Goal: Task Accomplishment & Management: Contribute content

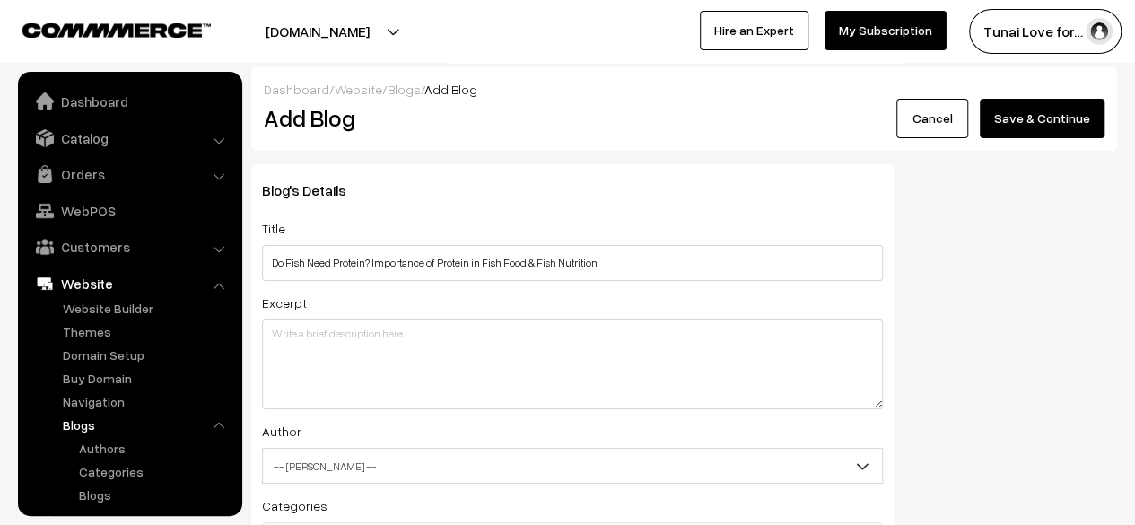
scroll to position [122, 0]
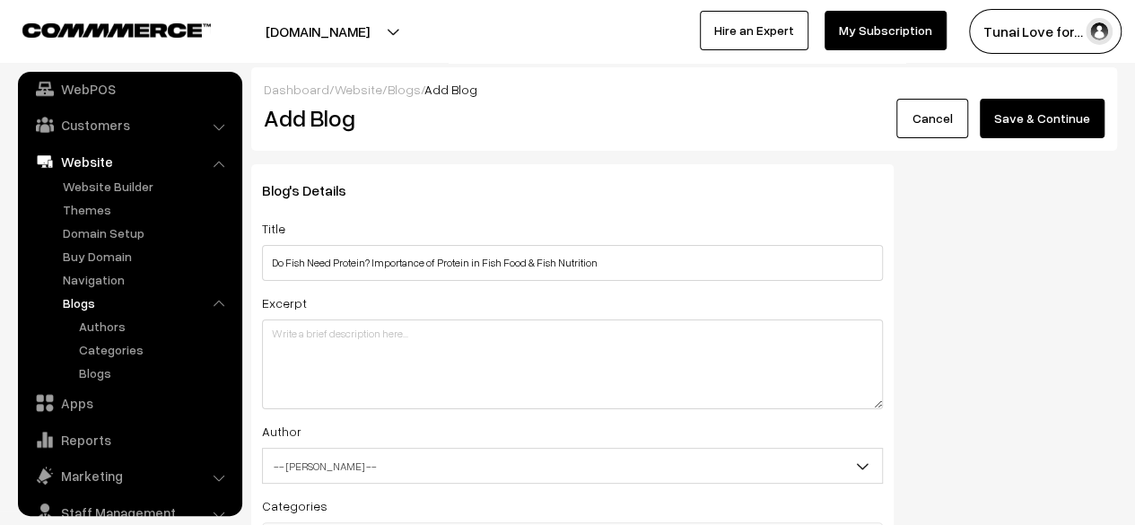
type input "Do Fish Need Protein? Importance of Protein in Fish Food & Fish Nutrition"
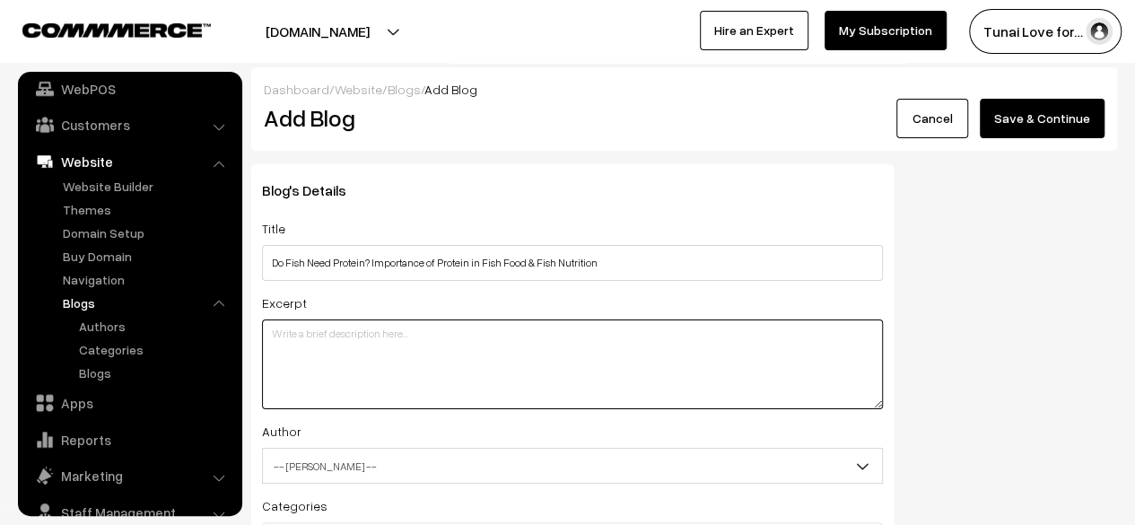
click at [448, 333] on textarea at bounding box center [572, 364] width 621 height 90
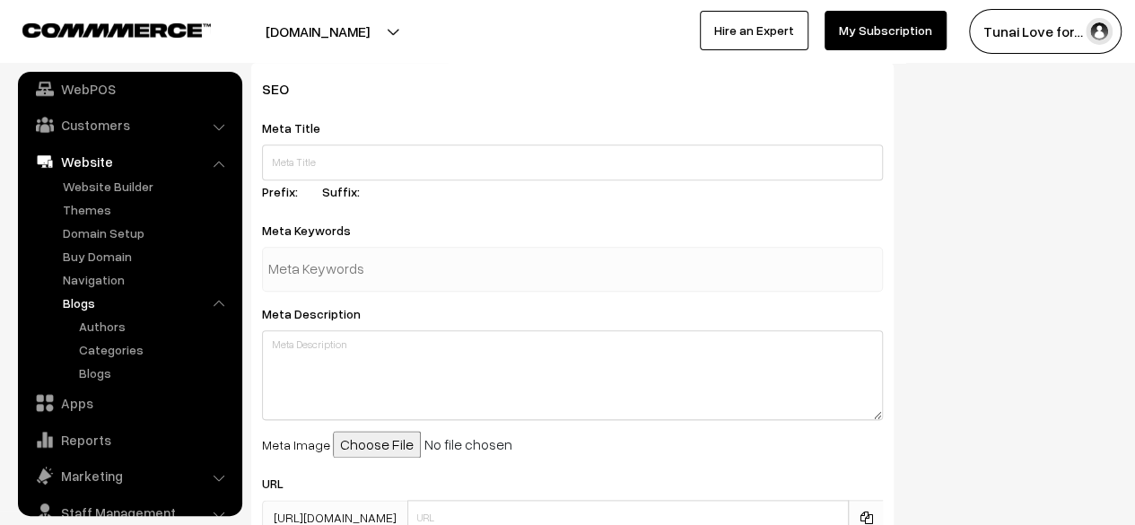
scroll to position [897, 0]
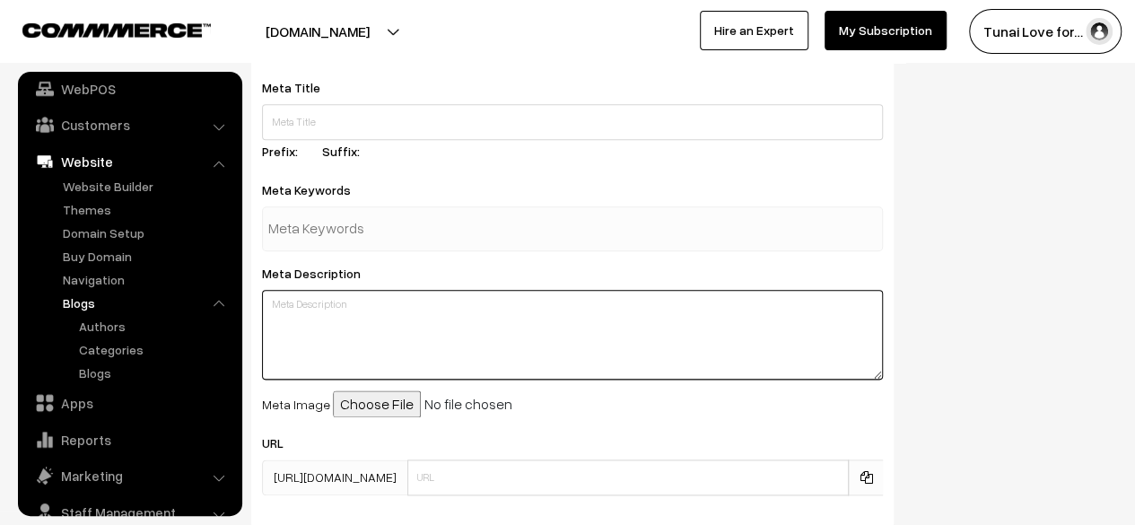
click at [346, 320] on textarea at bounding box center [572, 335] width 621 height 90
paste textarea "Protein is essential for fish growth, immunity, and energy. Learn why protein i…"
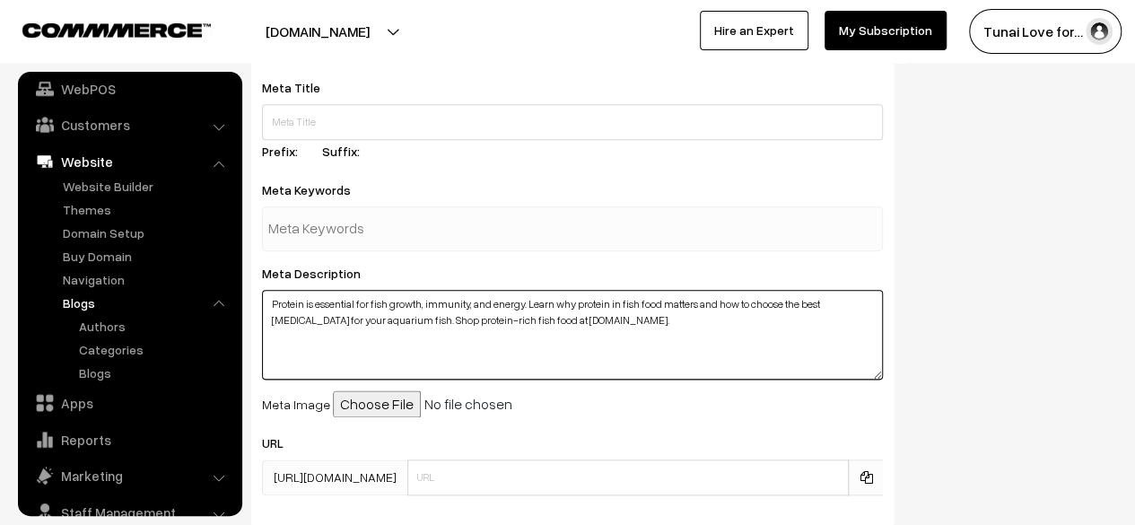
type textarea "Protein is essential for fish growth, immunity, and energy. Learn why protein i…"
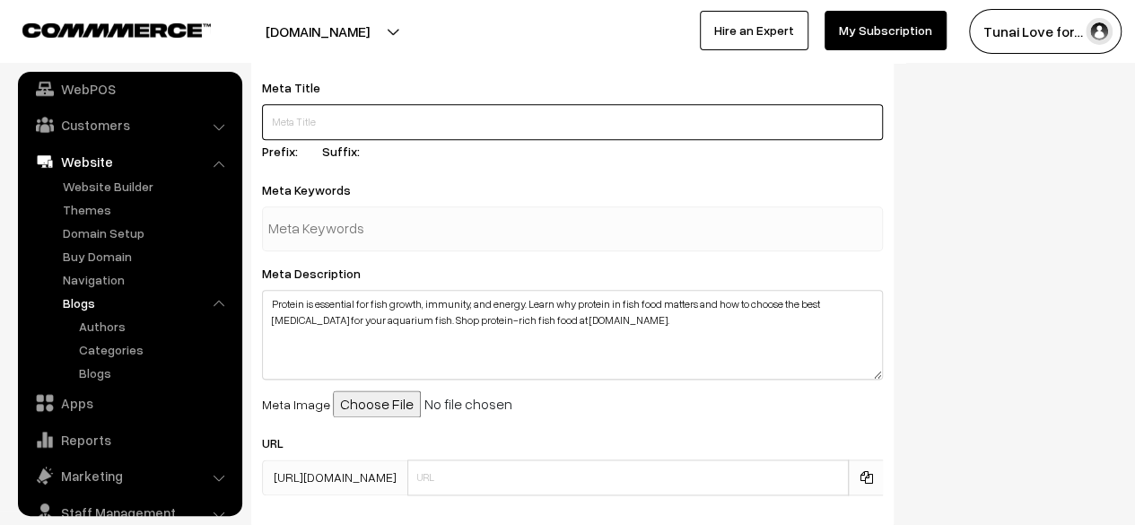
click at [361, 117] on input "text" at bounding box center [572, 122] width 621 height 36
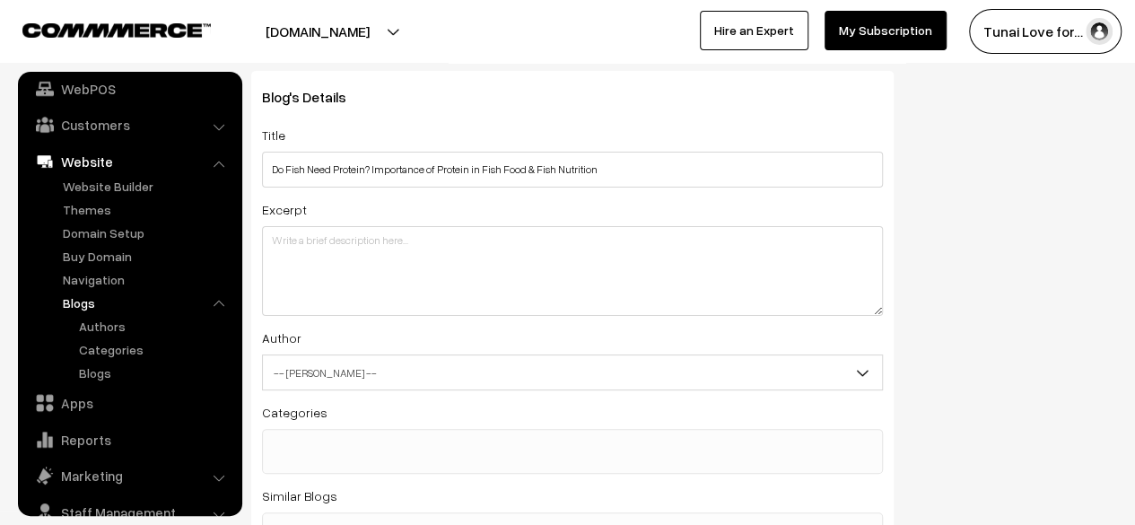
scroll to position [0, 0]
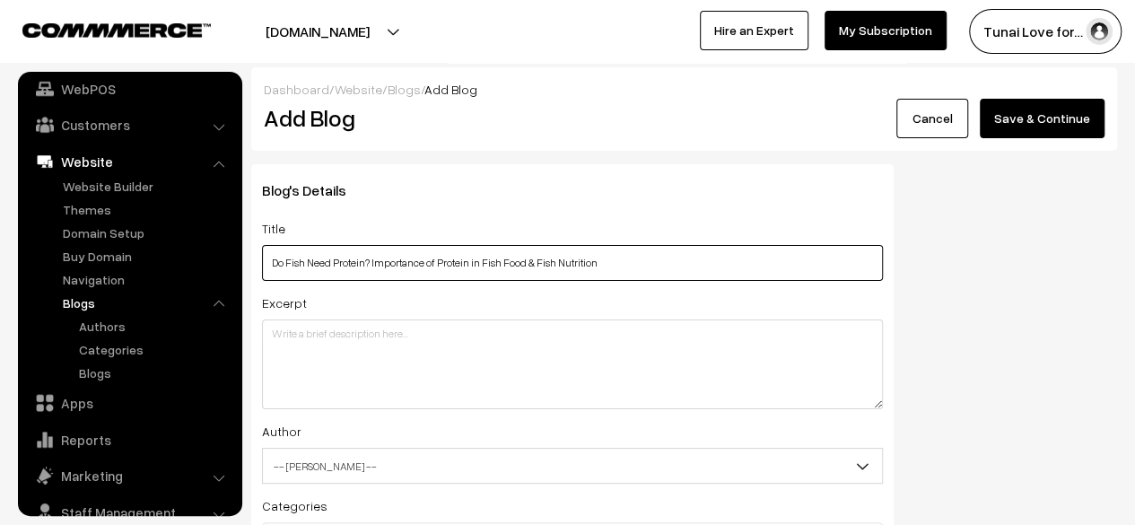
drag, startPoint x: 605, startPoint y: 265, endPoint x: 229, endPoint y: 268, distance: 376.7
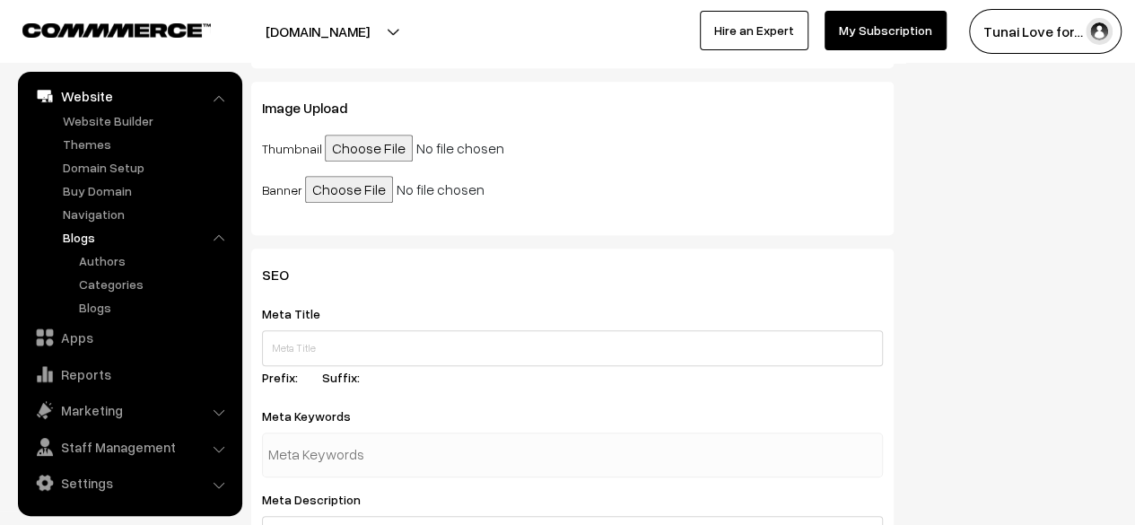
scroll to position [807, 0]
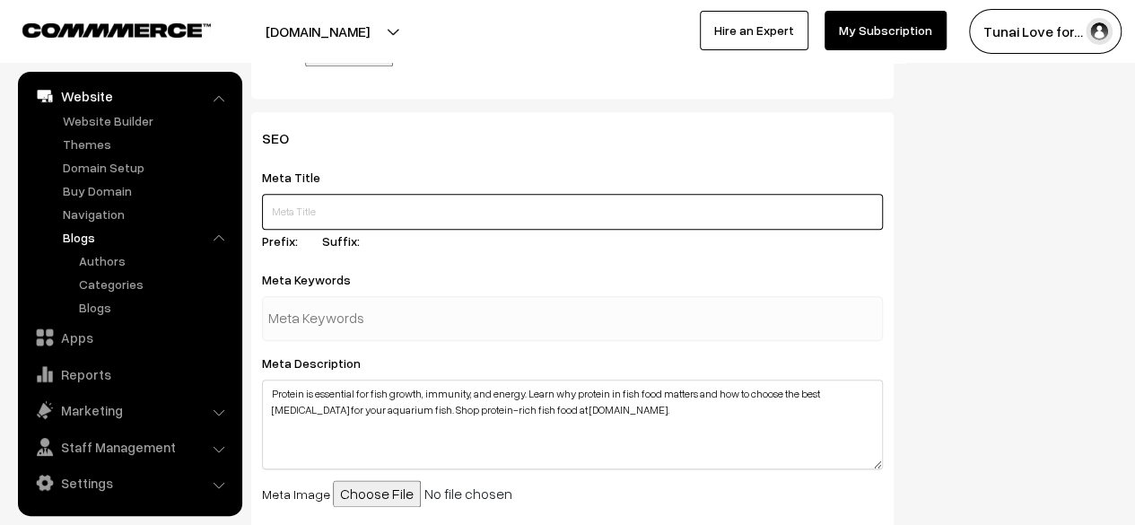
click at [377, 216] on input "text" at bounding box center [572, 212] width 621 height 36
paste input "Do Fish Need Protein? Importance of Protein in Fish Food & Fish Nutrition"
type input "Do Fish Need Protein? Importance of Protein in Fish Food & Fish Nutrition"
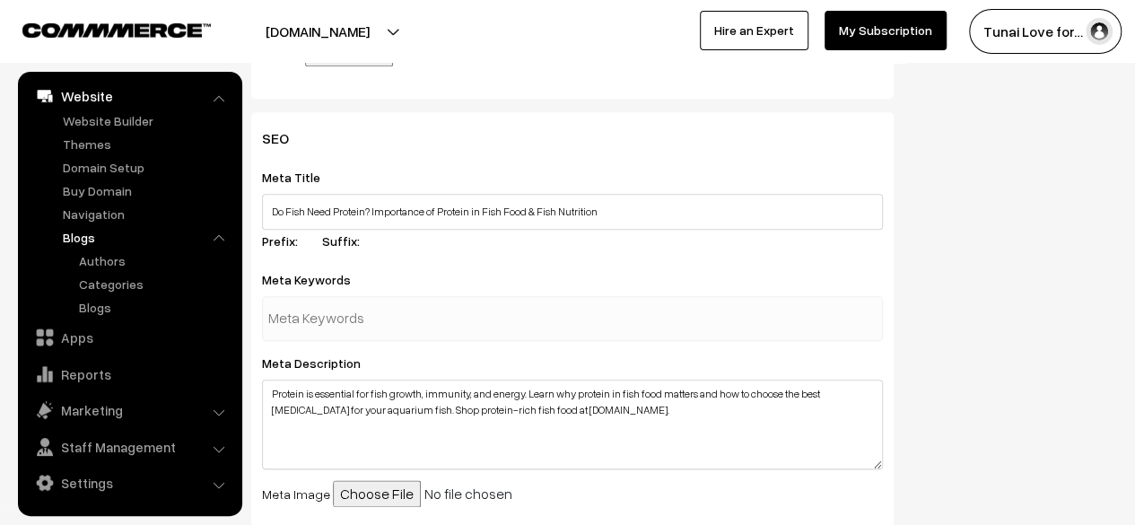
click at [378, 317] on input "text" at bounding box center [361, 318] width 187 height 36
paste input "Protein in Fish Food"
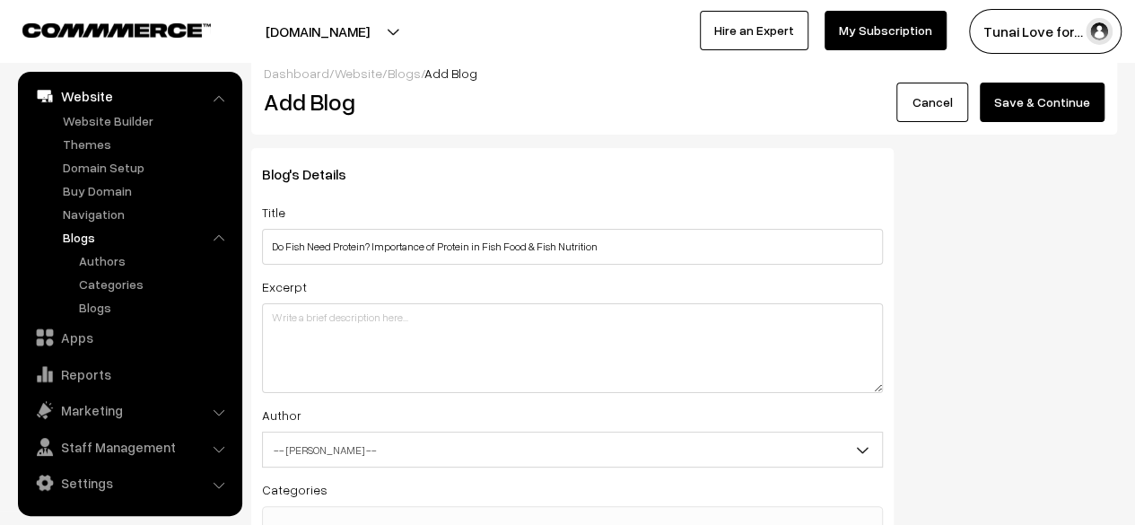
scroll to position [0, 0]
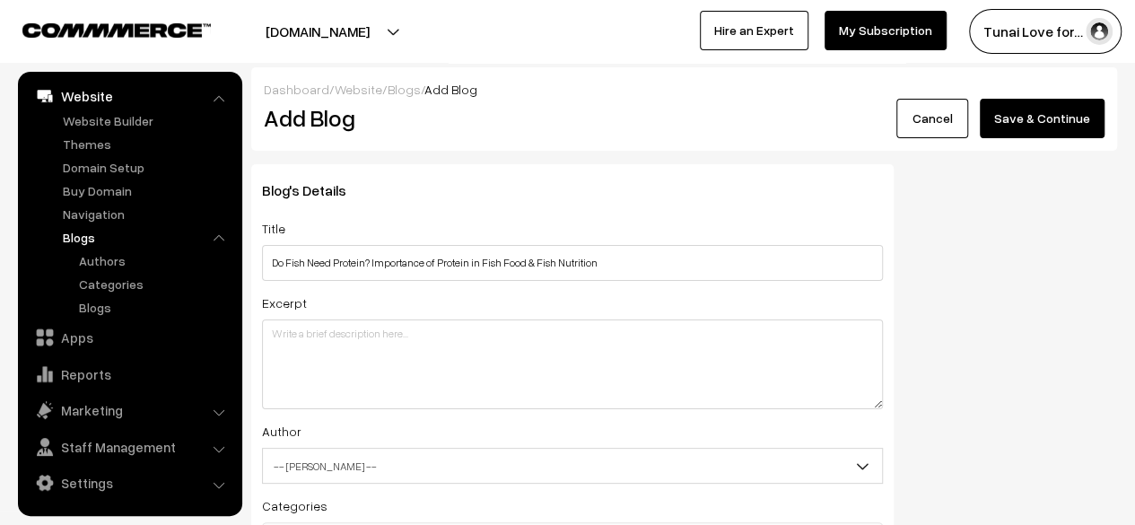
type input "Protein in Fish Food"
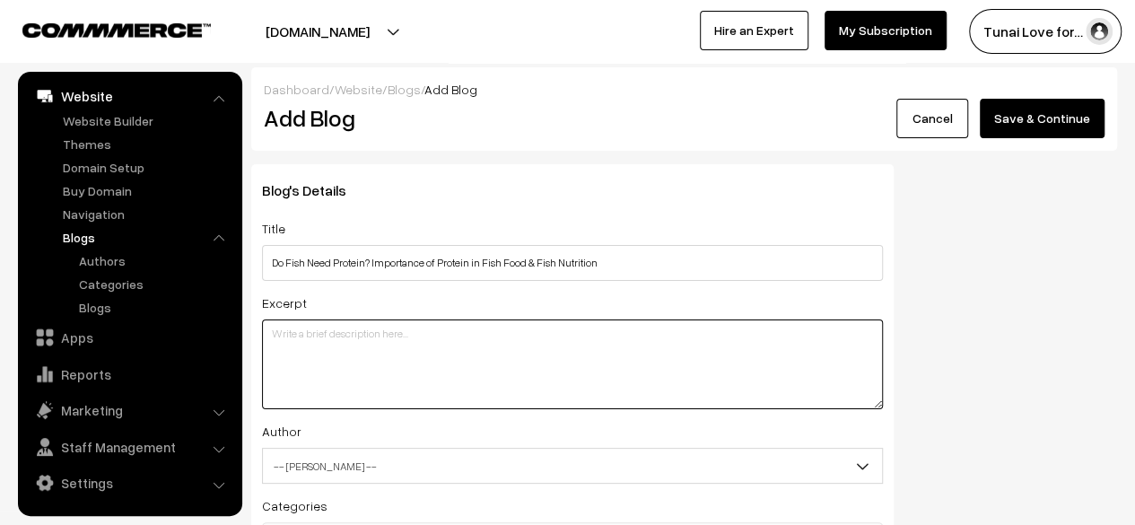
click at [393, 335] on textarea at bounding box center [572, 364] width 621 height 90
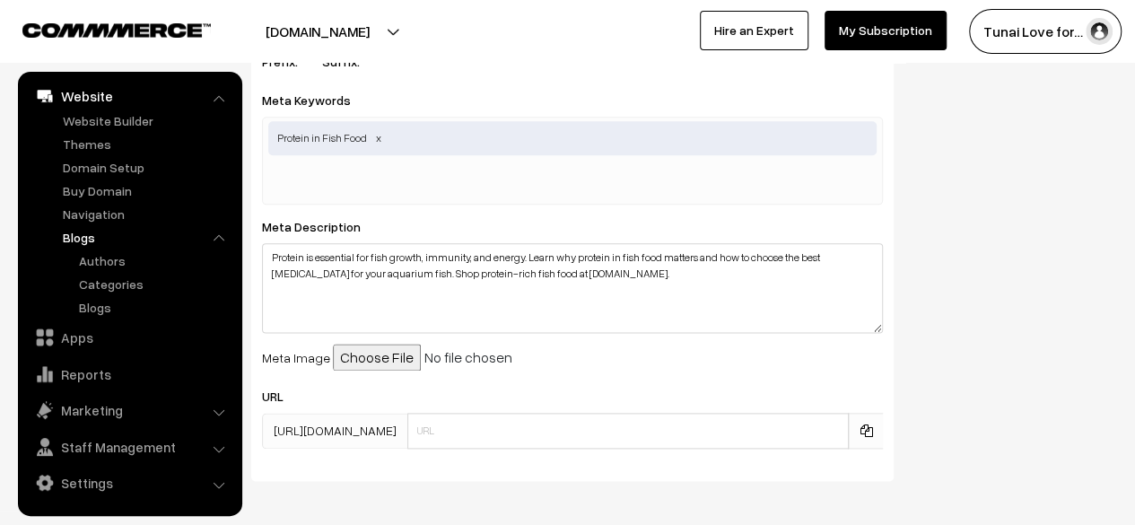
scroll to position [1065, 0]
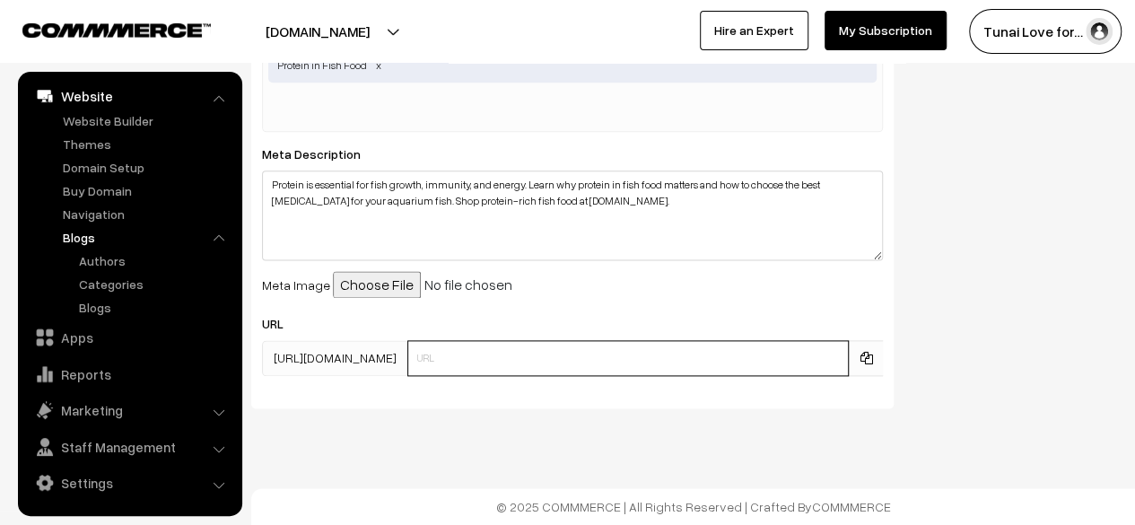
click at [482, 356] on input "text" at bounding box center [627, 358] width 441 height 36
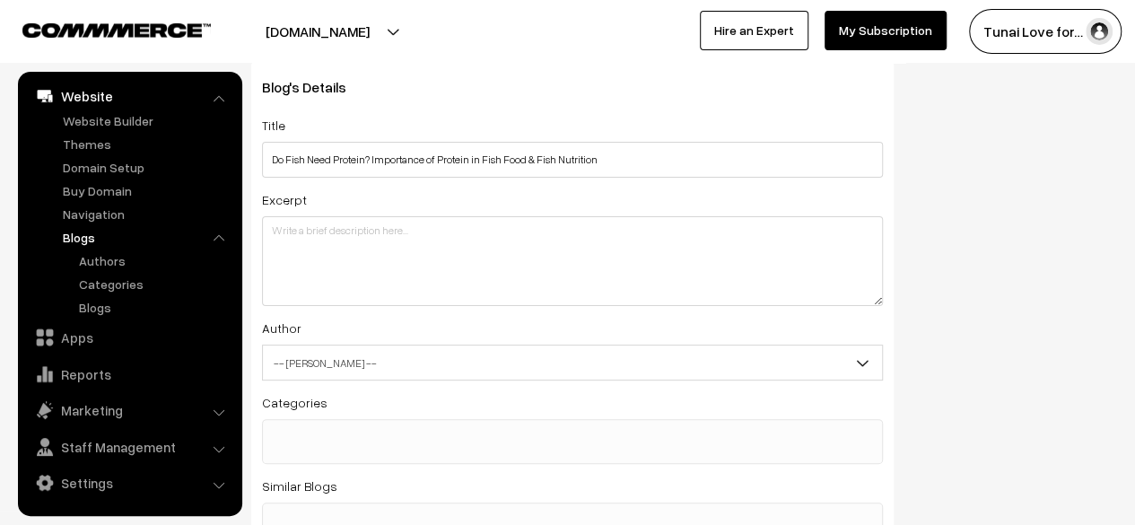
scroll to position [79, 0]
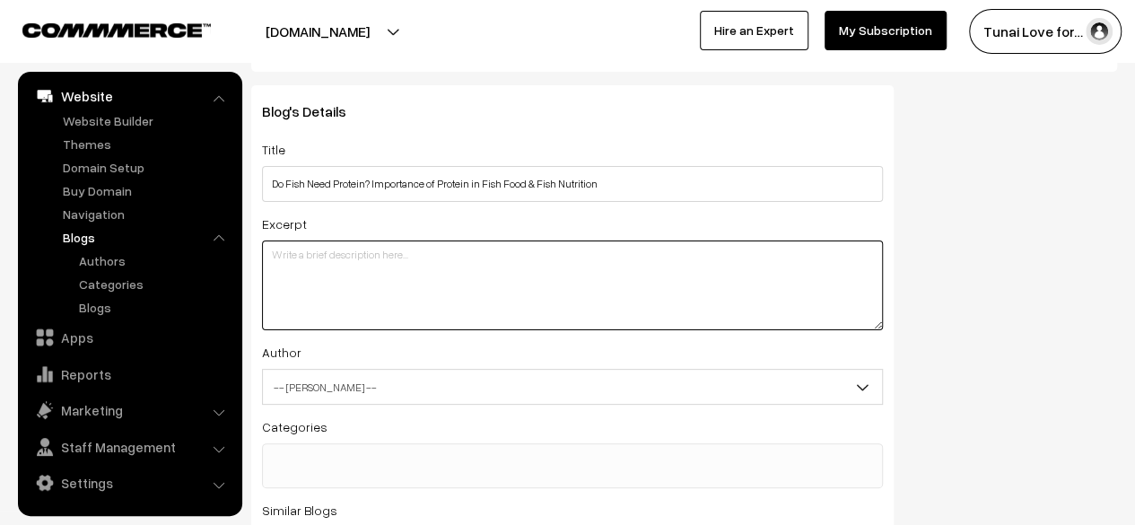
click at [459, 267] on textarea at bounding box center [572, 285] width 621 height 90
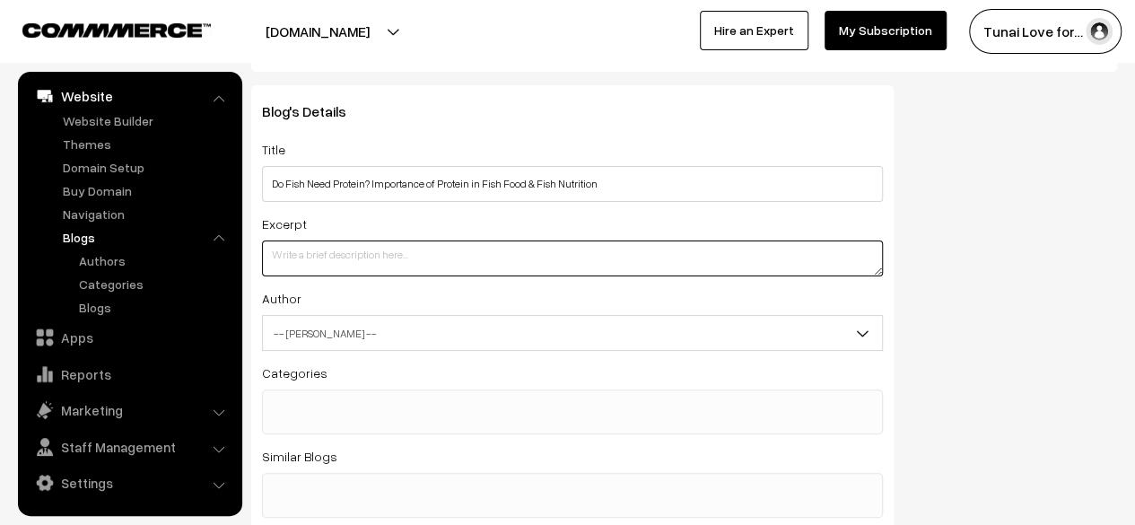
drag, startPoint x: 874, startPoint y: 326, endPoint x: 850, endPoint y: 262, distance: 68.1
click at [850, 262] on textarea at bounding box center [572, 258] width 621 height 36
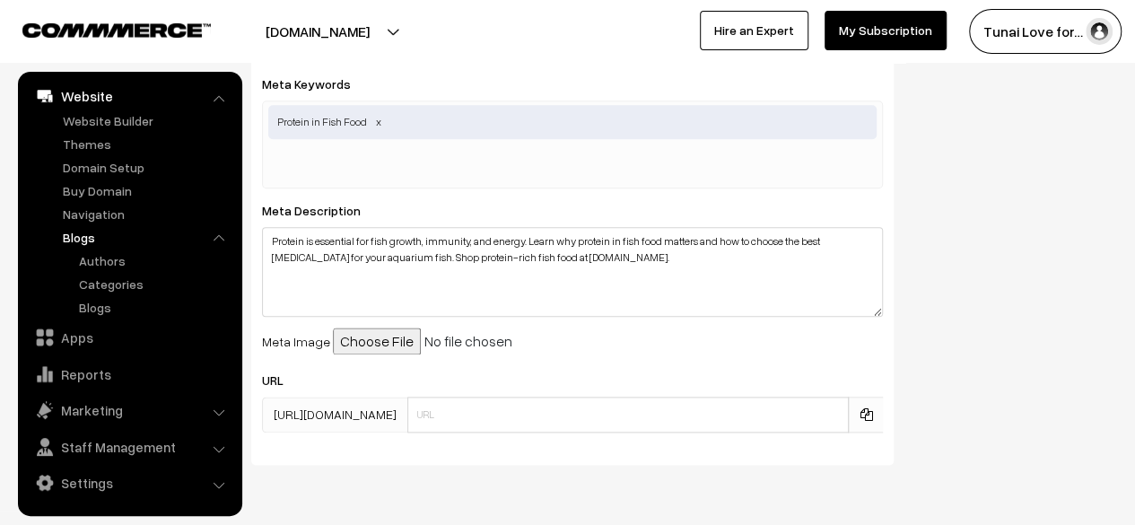
scroll to position [1012, 0]
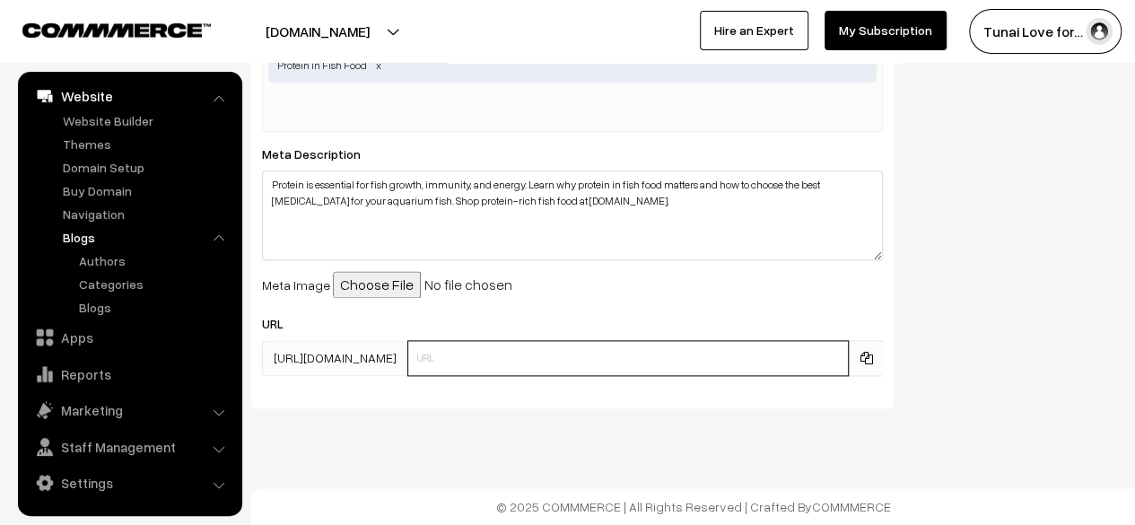
click at [499, 362] on input "text" at bounding box center [627, 358] width 441 height 36
paste input "Do Fish Need Protein? Importance of Protein in Fish Food & Aquarium Nutrition P…"
type input "Do Fish Need Protein? Importance of Protein in Fish Food & Aquarium Nutrition P…"
click at [465, 365] on input "text" at bounding box center [627, 358] width 441 height 36
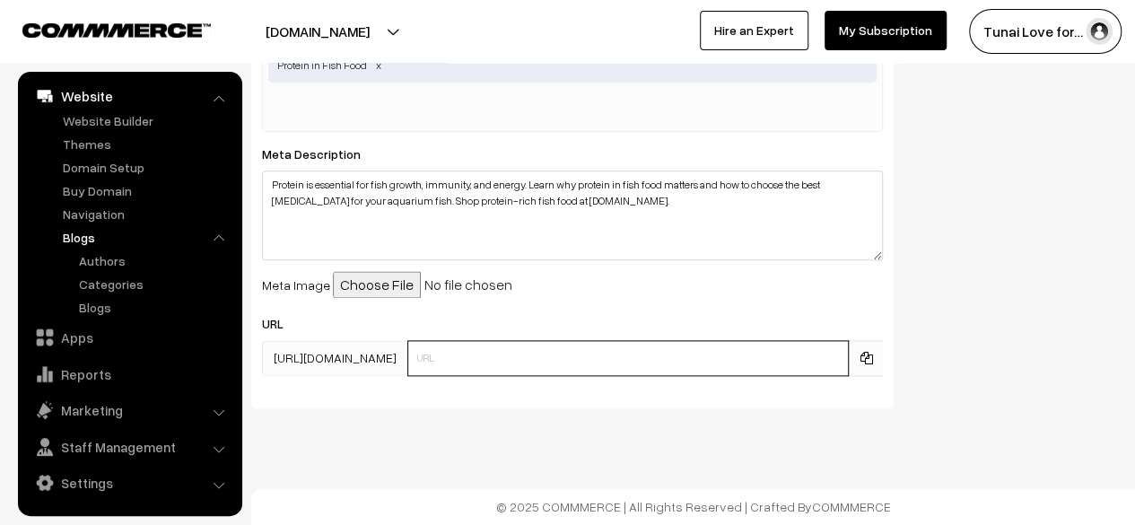
paste input "protein-in-fish-food"
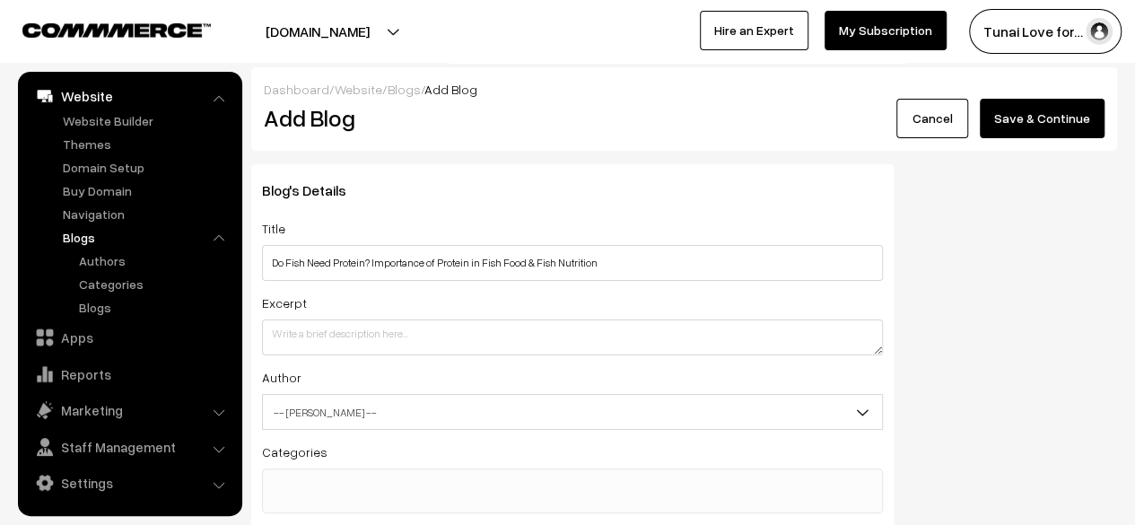
type input "protein-in-fish-food"
click at [302, 115] on h2 "Add Blog" at bounding box center [395, 118] width 262 height 28
drag, startPoint x: 312, startPoint y: 301, endPoint x: 243, endPoint y: 295, distance: 69.3
click at [243, 295] on div "Blog's Details Title Do Fish Need Protein? Importance of Protein in Fish Food &…" at bounding box center [572, 514] width 669 height 701
copy label "Excerpt"
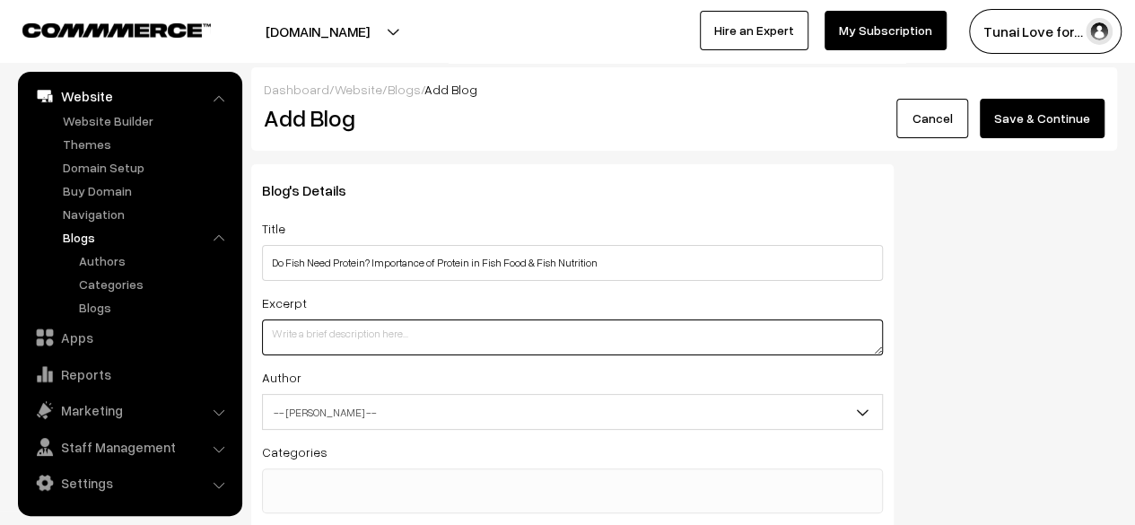
click at [371, 344] on textarea at bounding box center [572, 337] width 621 height 36
paste textarea "Protein is essential for fish growth, immunity, and energy. Learn why protein i…"
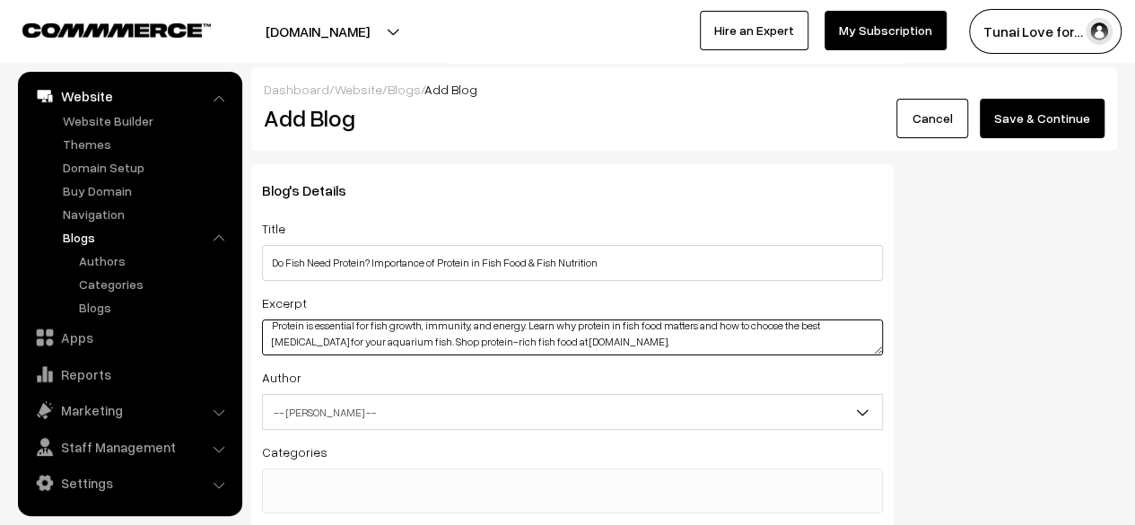
type textarea "Protein is essential for fish growth, immunity, and energy. Learn why protein i…"
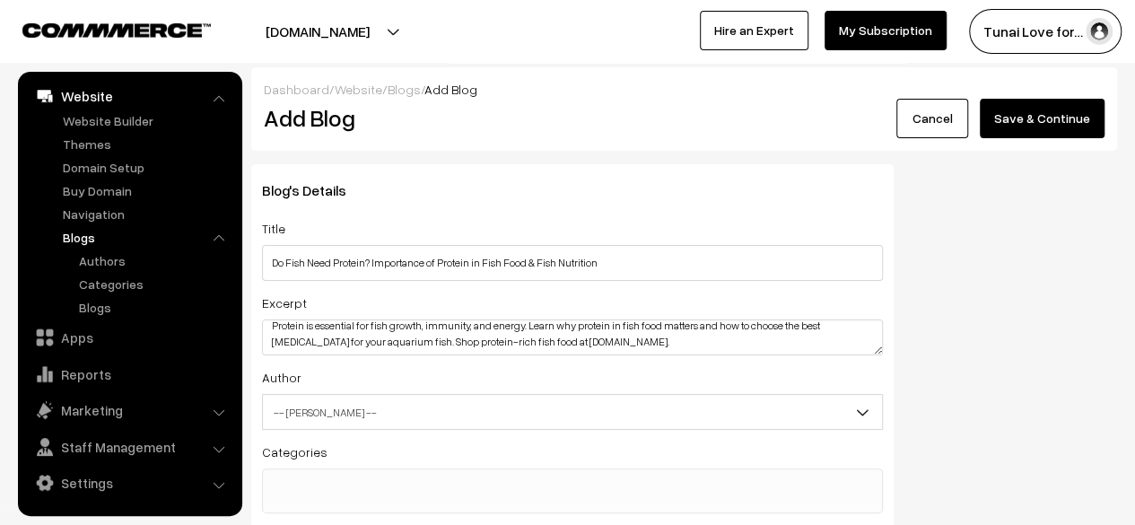
click at [1047, 110] on button "Save & Continue" at bounding box center [1041, 118] width 125 height 39
click at [539, 411] on span "-- Select Author --" at bounding box center [572, 411] width 619 height 31
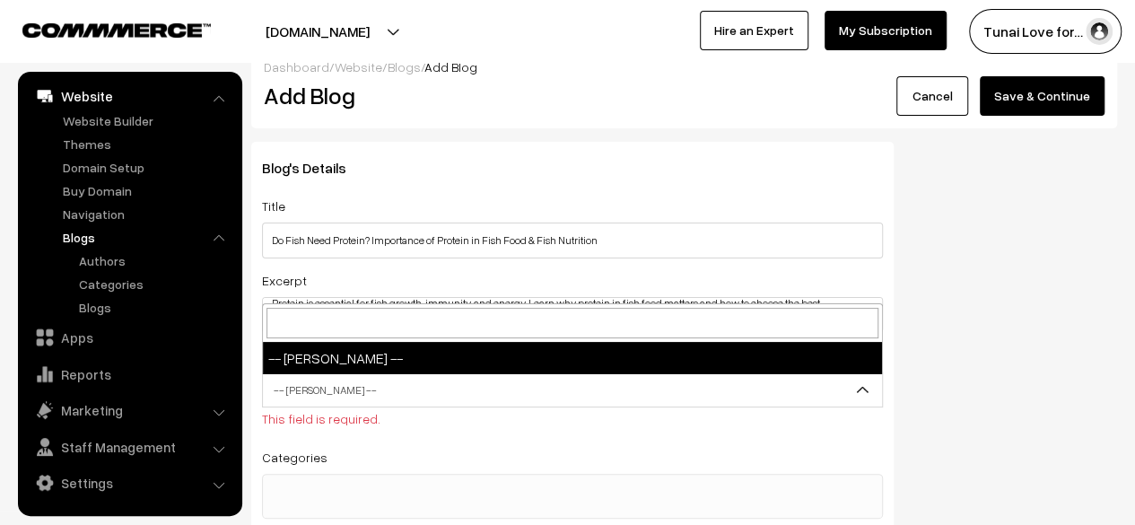
scroll to position [90, 0]
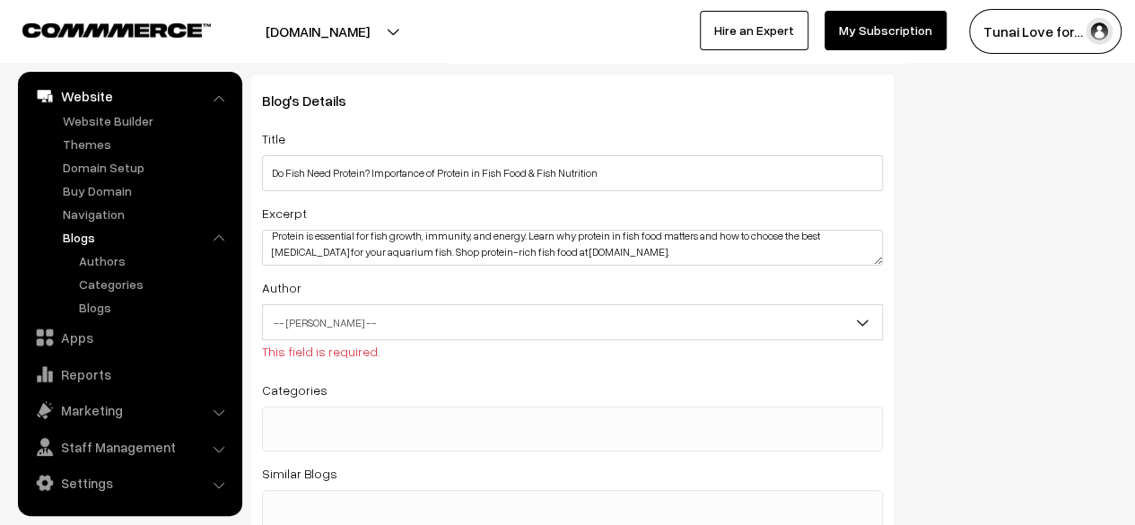
click at [378, 368] on div "Author -- Select Author -- -- Select Author -- This field is required." at bounding box center [572, 321] width 621 height 91
click at [346, 427] on ul at bounding box center [572, 418] width 619 height 22
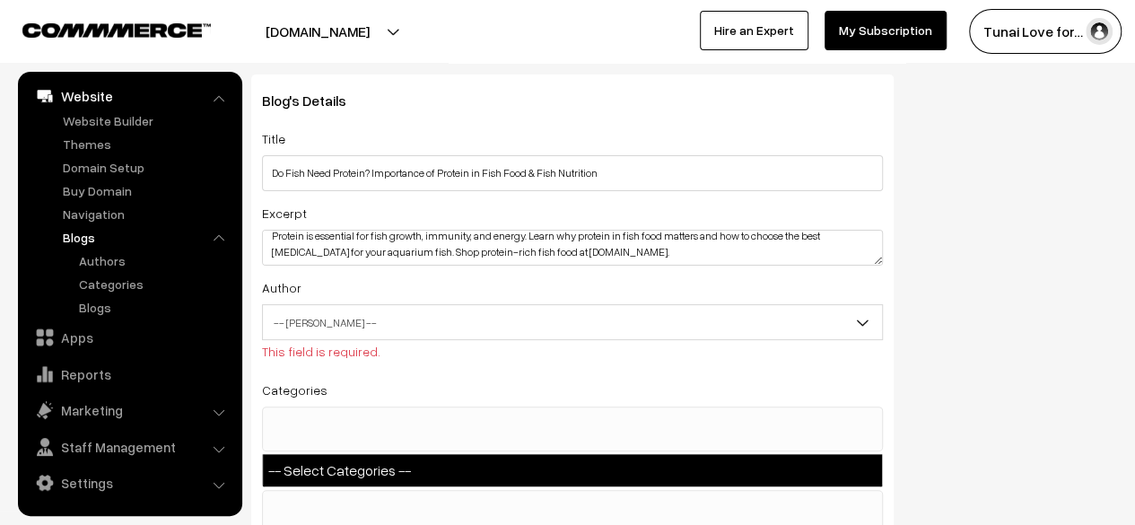
click at [321, 360] on label "This field is required." at bounding box center [321, 351] width 118 height 19
click at [321, 276] on select "-- Select Author --" at bounding box center [634, 275] width 669 height 1
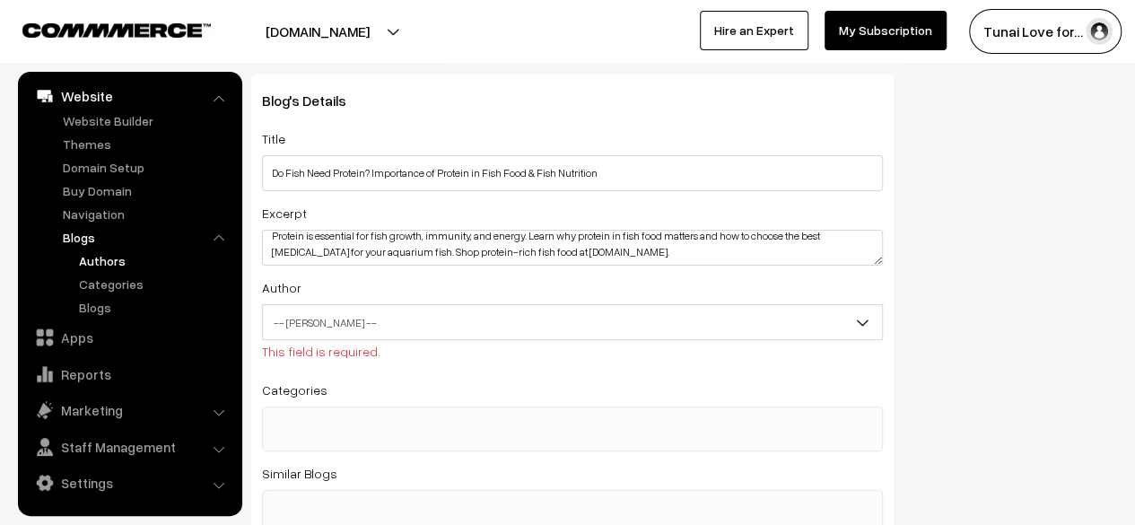
click at [114, 263] on link "Authors" at bounding box center [154, 260] width 161 height 19
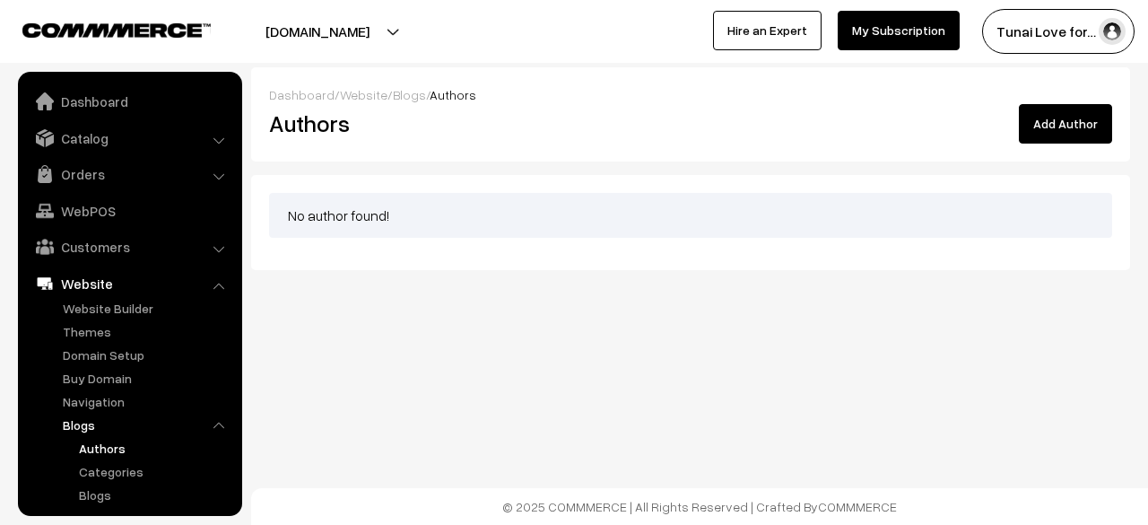
scroll to position [187, 0]
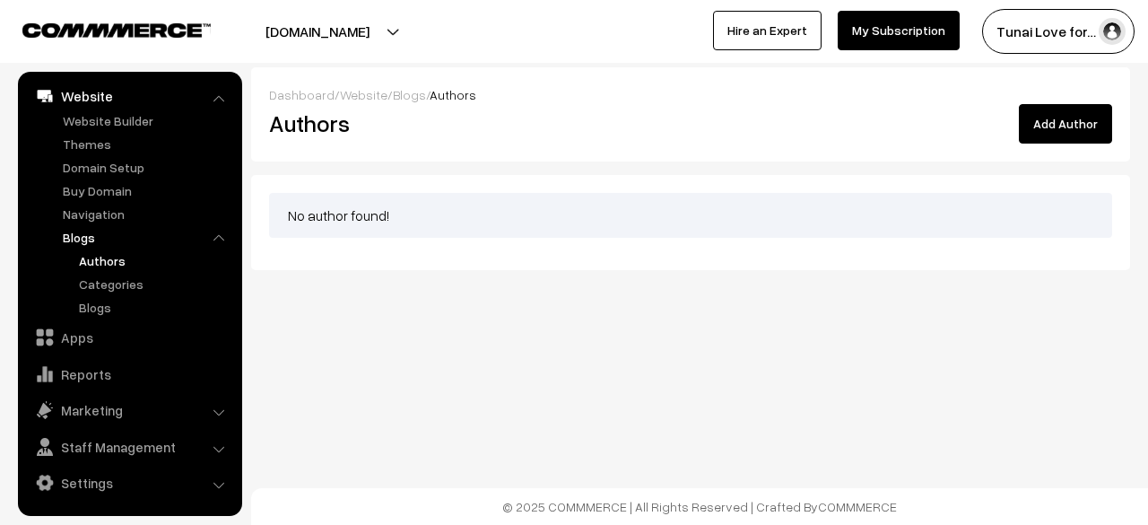
click at [1051, 122] on button "Add Author" at bounding box center [1065, 123] width 93 height 39
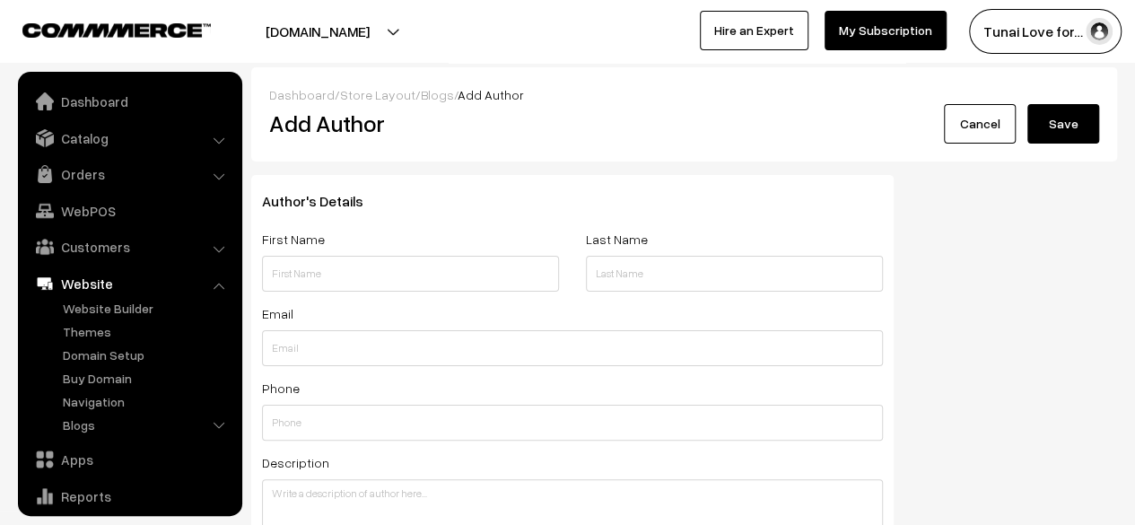
scroll to position [122, 0]
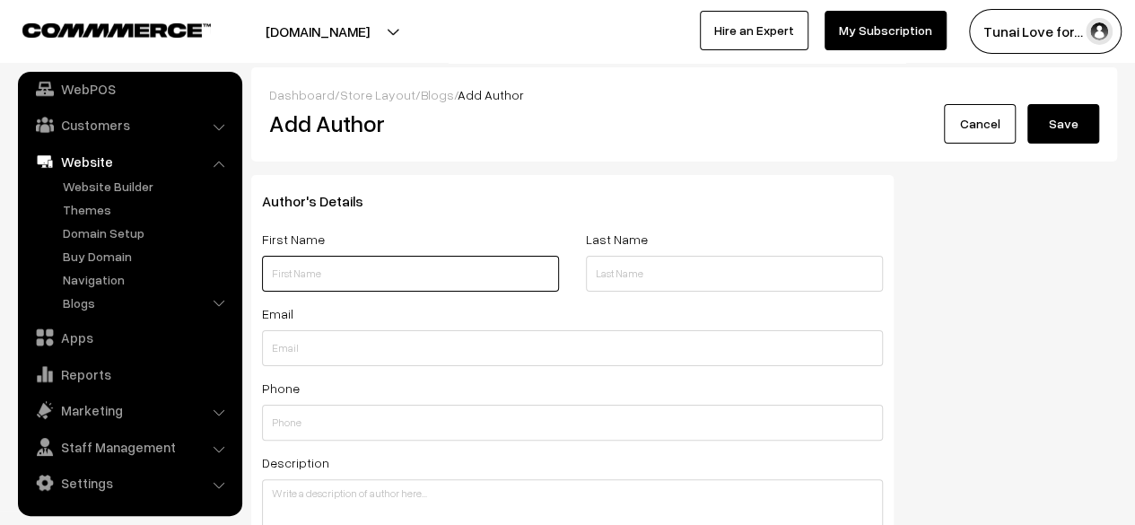
click at [450, 281] on input "text" at bounding box center [410, 274] width 297 height 36
type input "HARI HARAN"
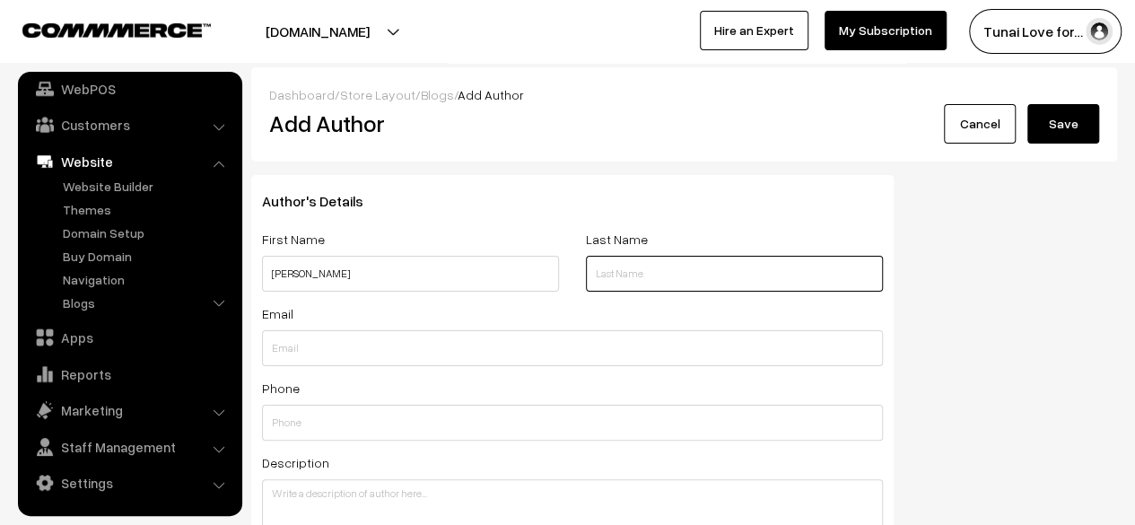
click at [728, 268] on input "text" at bounding box center [734, 274] width 297 height 36
type input "S"
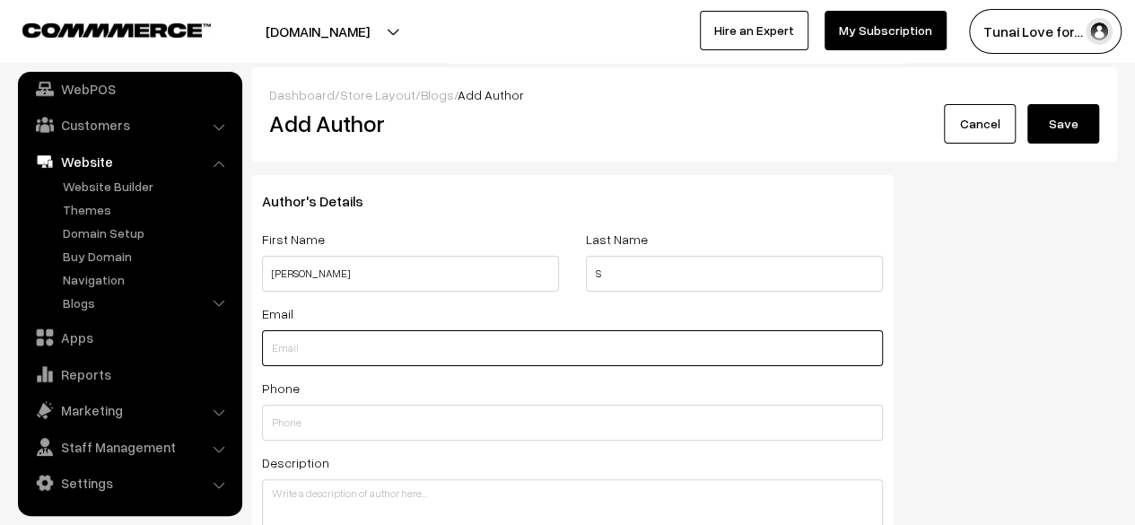
click at [378, 354] on input "text" at bounding box center [572, 348] width 621 height 36
type input "harihari55212@gmail.com"
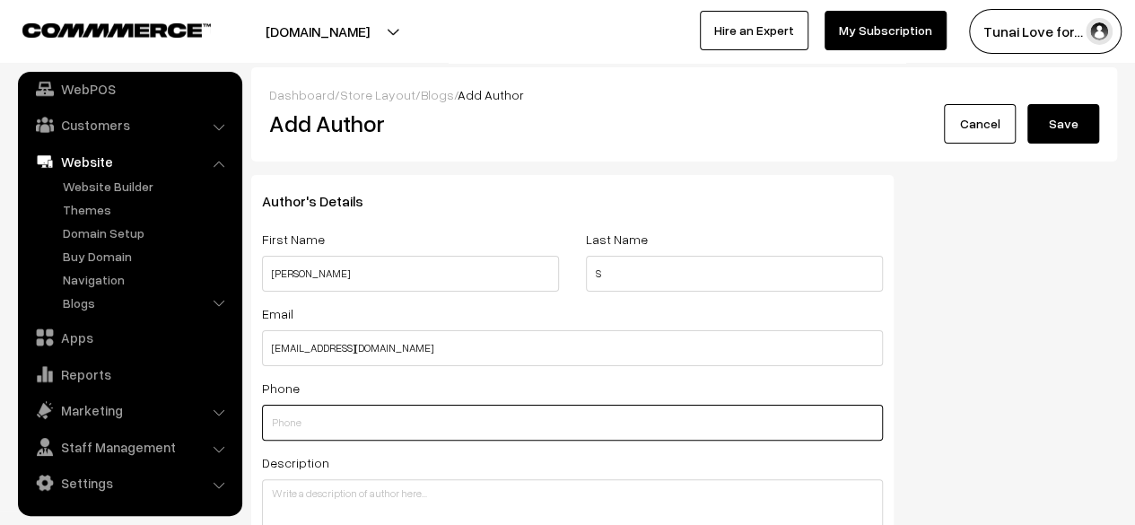
click at [398, 420] on input "text" at bounding box center [572, 422] width 621 height 36
type input "82"
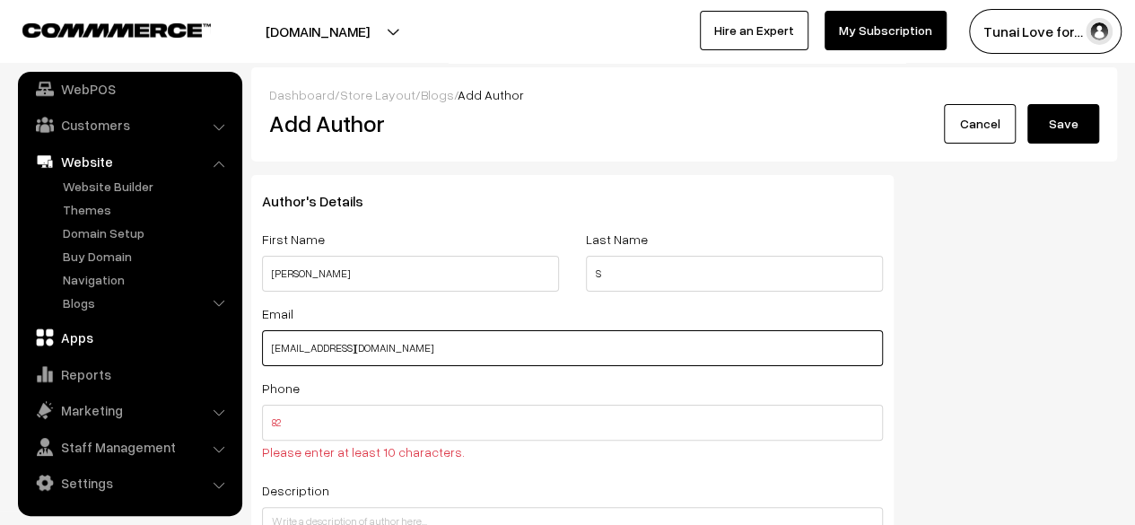
drag, startPoint x: 431, startPoint y: 350, endPoint x: 215, endPoint y: 329, distance: 217.1
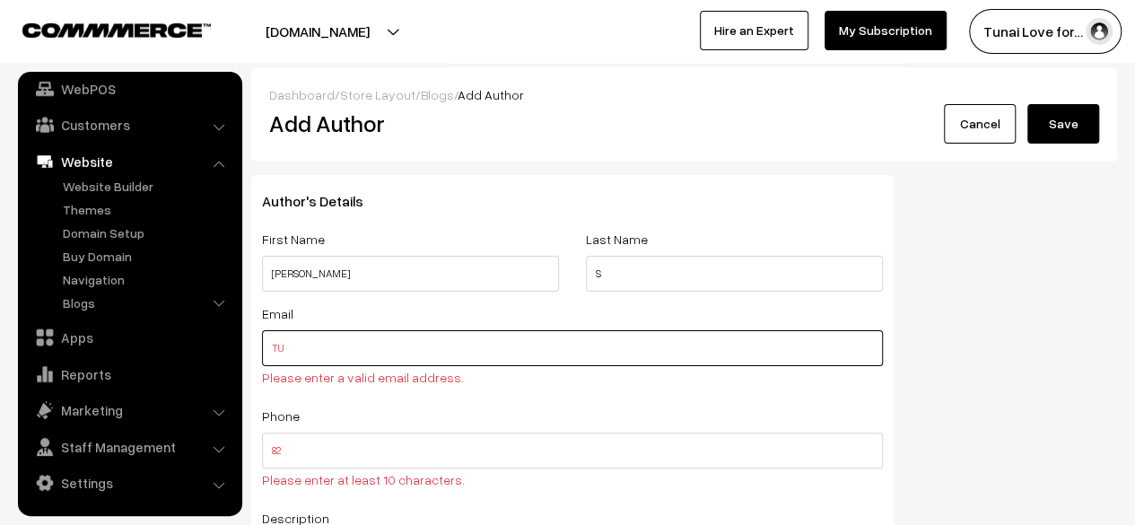
type input "T"
type input "tuna"
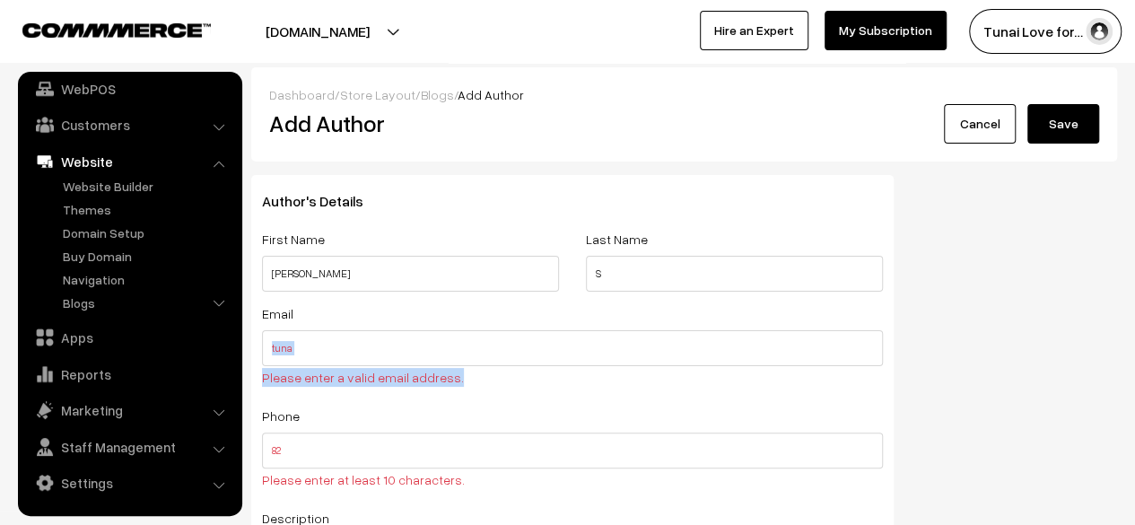
drag, startPoint x: 531, startPoint y: 372, endPoint x: 328, endPoint y: 349, distance: 204.0
click at [328, 349] on div "Email tuna Please enter a valid email address." at bounding box center [572, 347] width 621 height 91
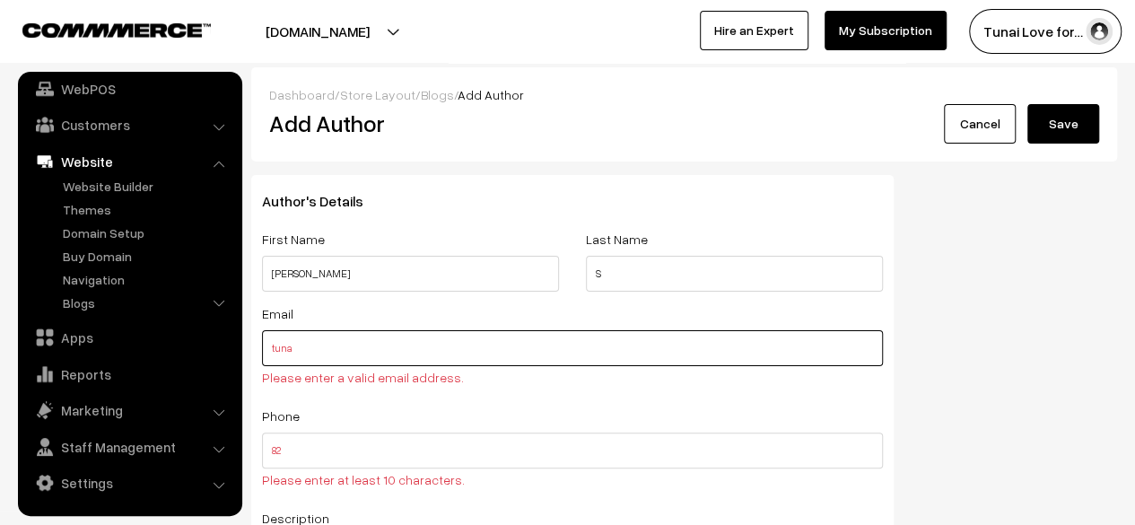
drag, startPoint x: 328, startPoint y: 349, endPoint x: 253, endPoint y: 355, distance: 75.6
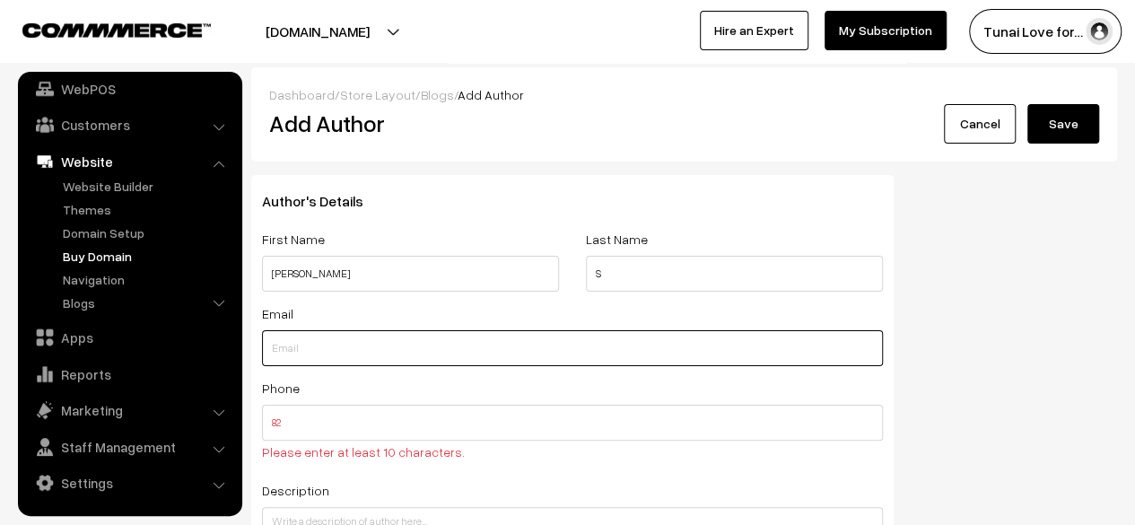
paste input "tunaiav97@gmail.com"
type input "tunaiav97@gmail.com"
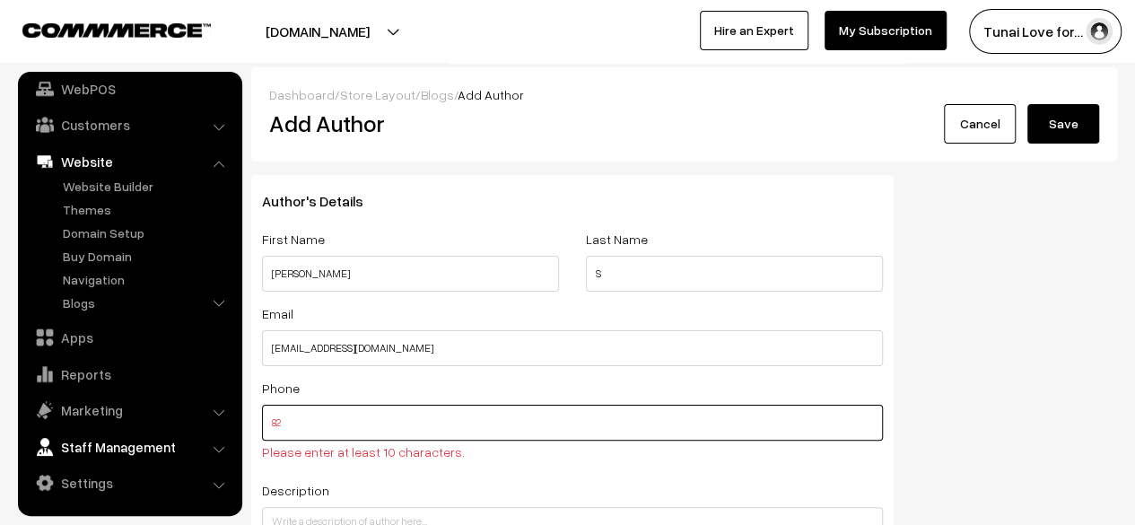
drag, startPoint x: 322, startPoint y: 431, endPoint x: 228, endPoint y: 439, distance: 94.5
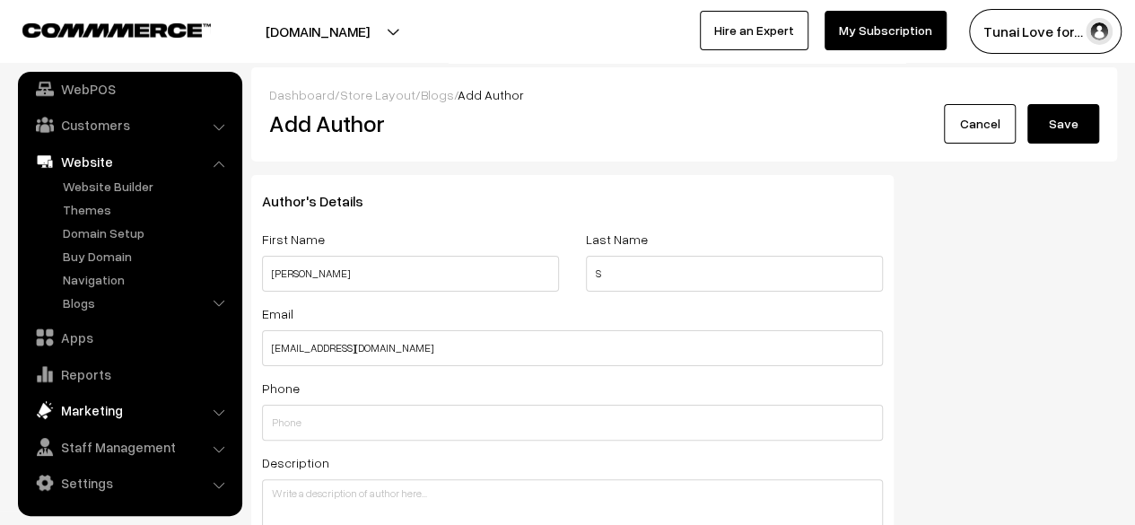
click at [195, 419] on link "Marketing" at bounding box center [128, 410] width 213 height 32
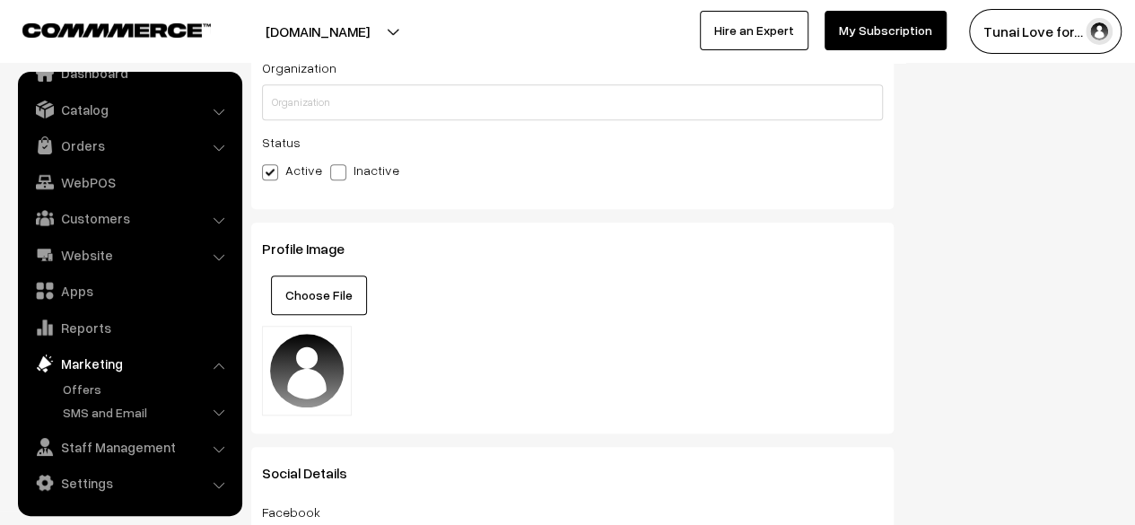
scroll to position [671, 0]
click at [359, 308] on button "Choose File" at bounding box center [319, 295] width 96 height 39
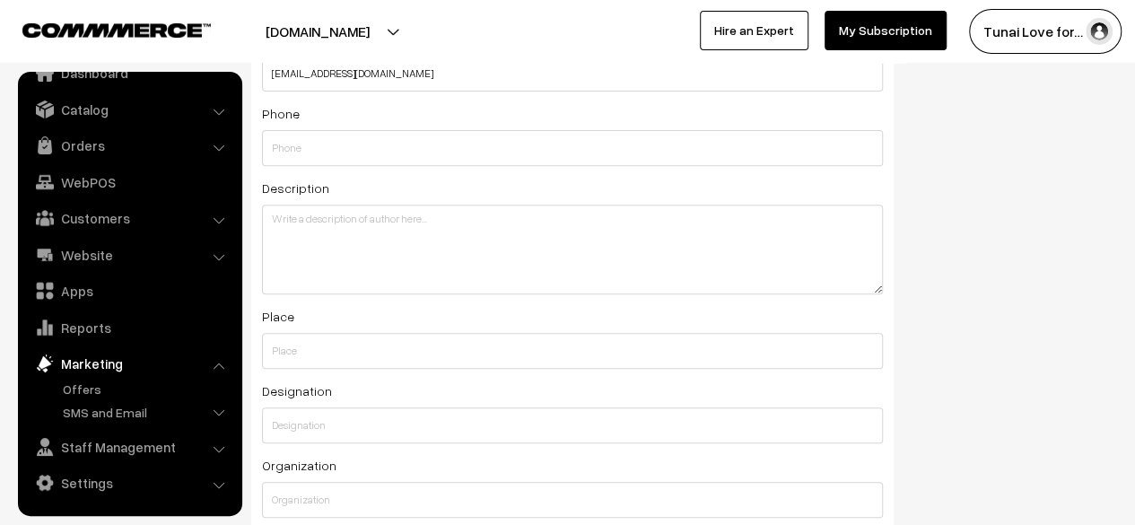
scroll to position [274, 0]
click at [154, 215] on link "Customers" at bounding box center [128, 218] width 213 height 32
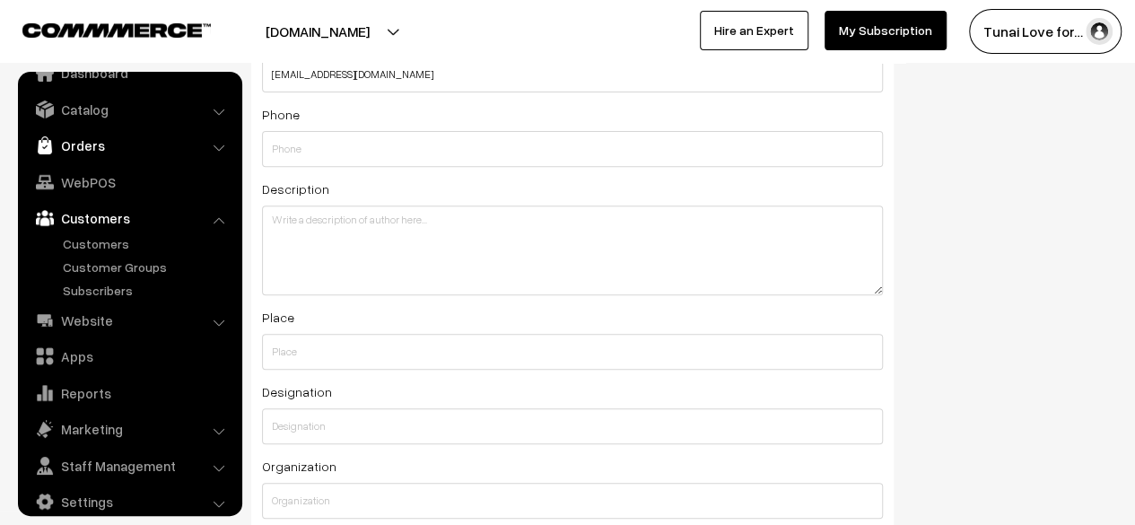
click at [90, 154] on link "Orders" at bounding box center [128, 145] width 213 height 32
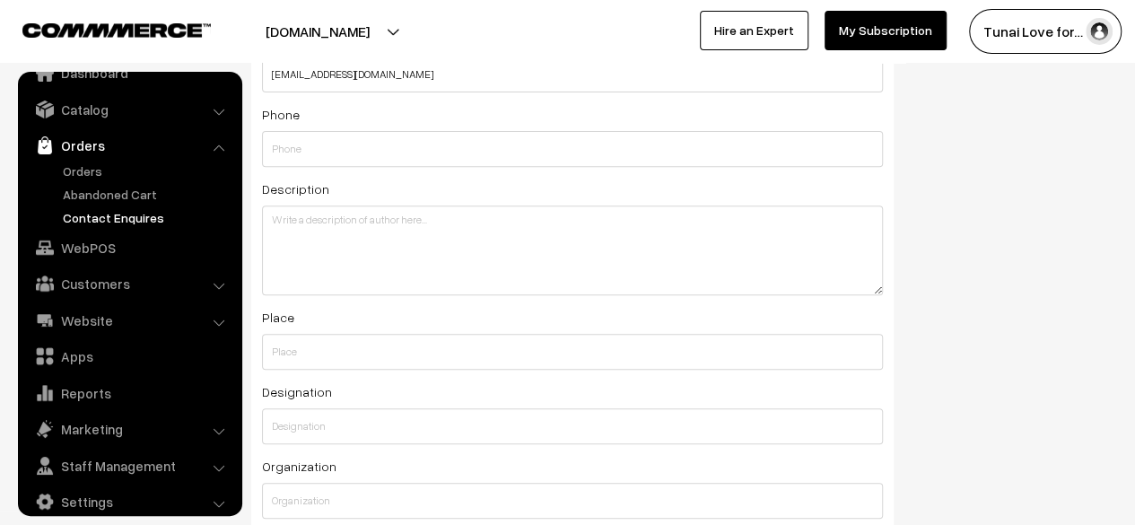
click at [91, 213] on link "Contact Enquires" at bounding box center [147, 217] width 178 height 19
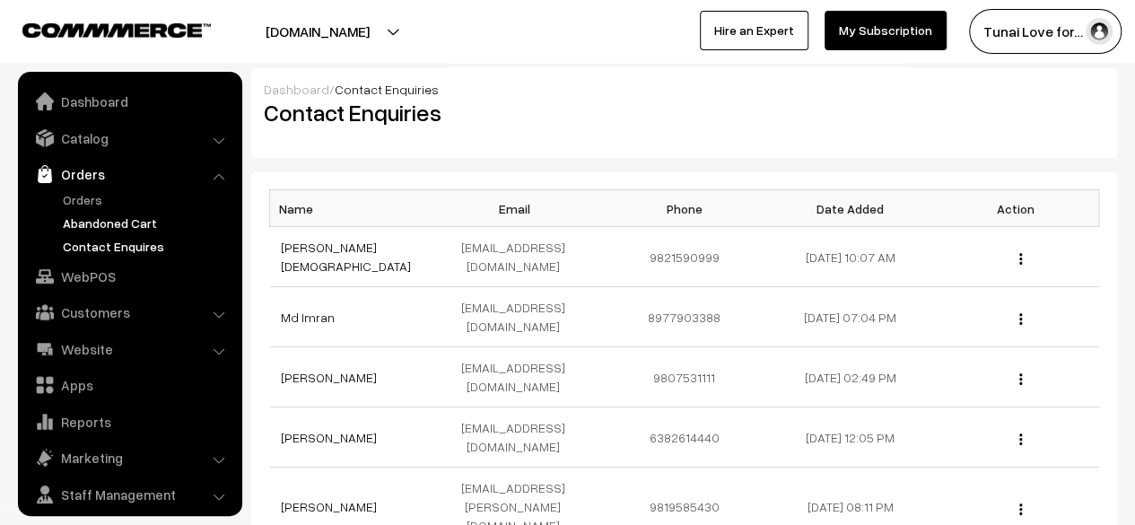
scroll to position [48, 0]
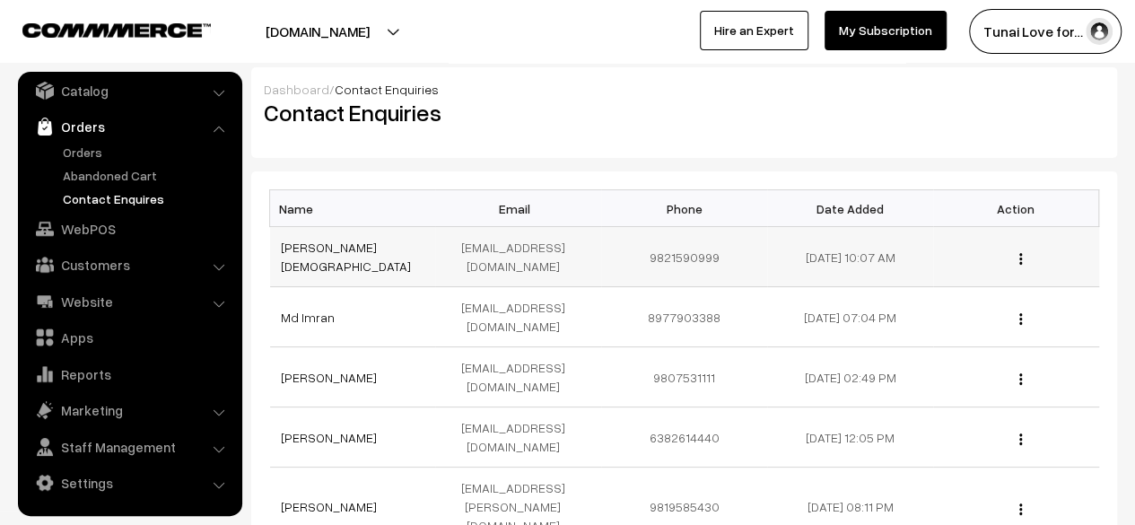
click at [1015, 250] on div "View" at bounding box center [1016, 257] width 144 height 19
click at [1019, 253] on img "button" at bounding box center [1020, 259] width 3 height 12
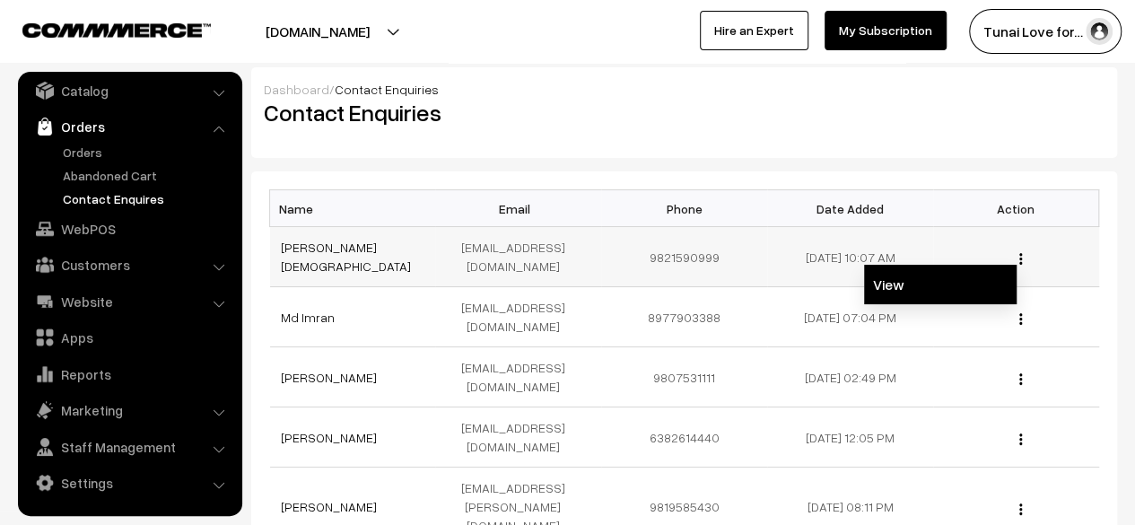
click at [918, 270] on link "View" at bounding box center [940, 284] width 152 height 39
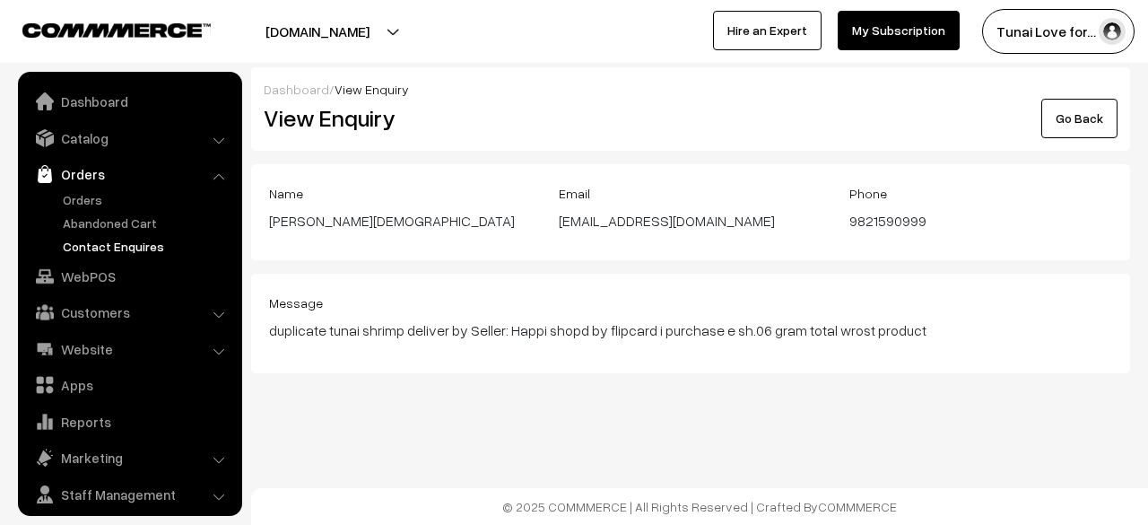
scroll to position [48, 0]
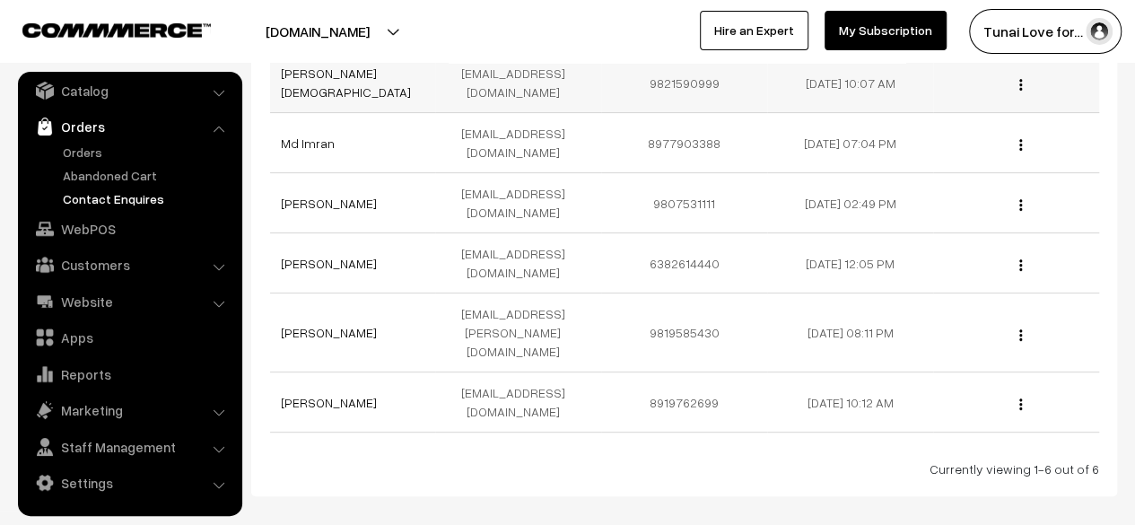
scroll to position [184, 0]
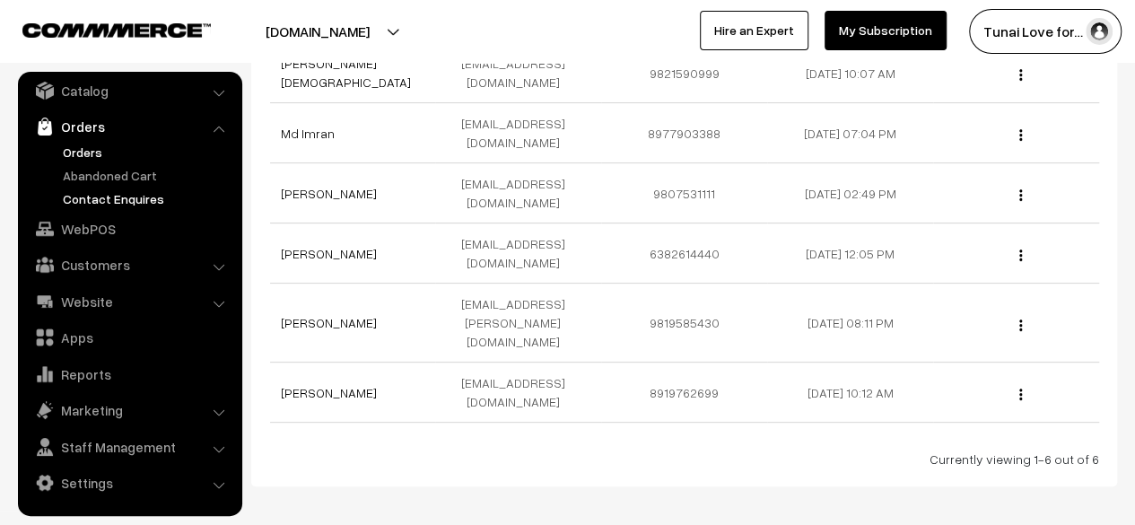
click at [136, 143] on link "Orders" at bounding box center [147, 152] width 178 height 19
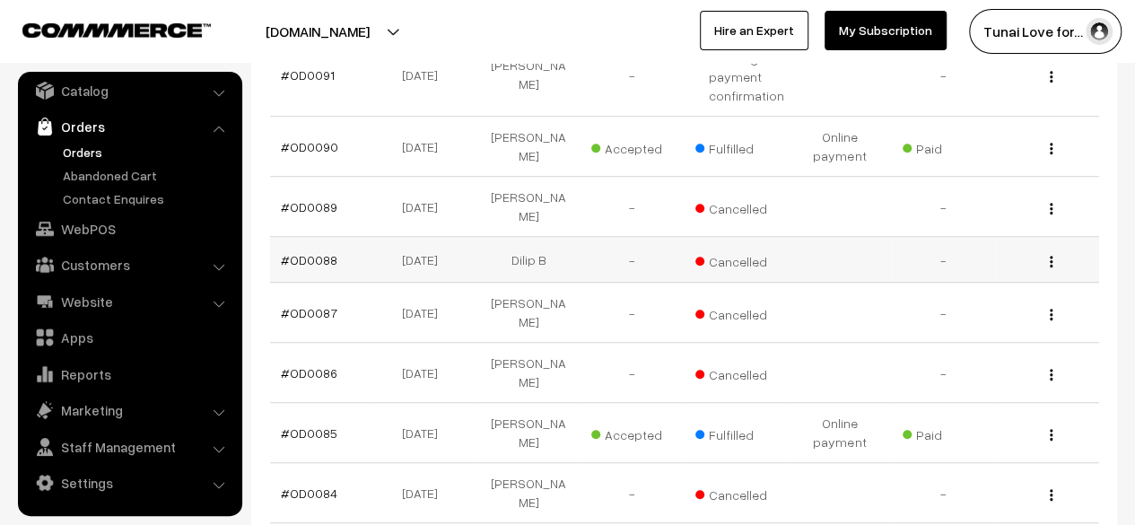
scroll to position [628, 0]
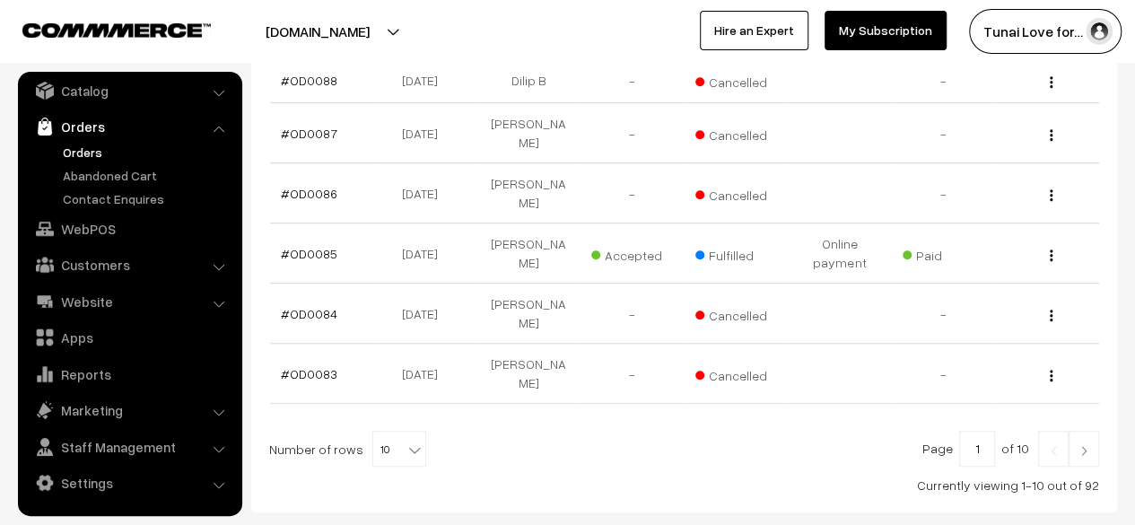
click at [405, 440] on b at bounding box center [414, 449] width 18 height 18
select select "100"
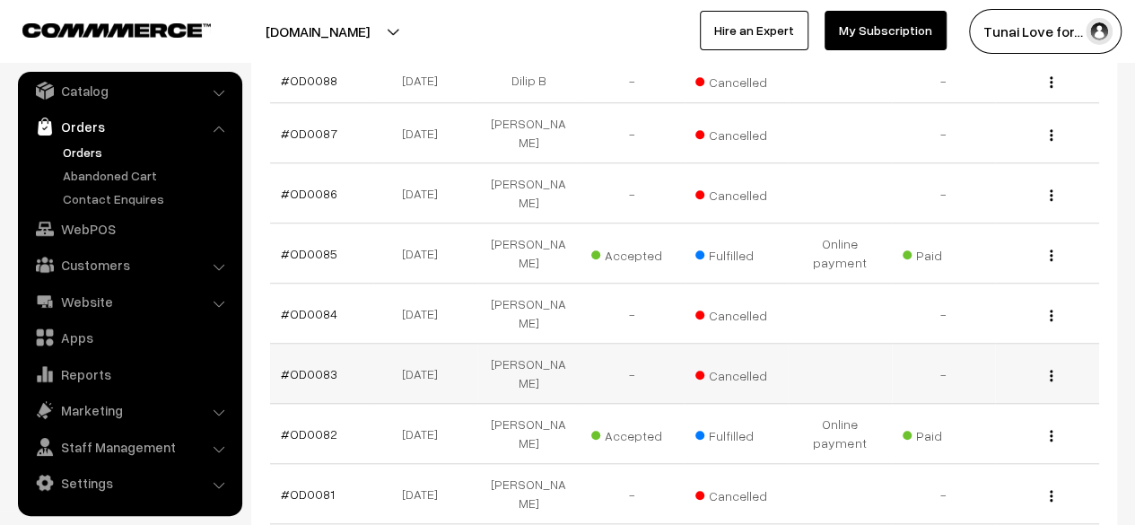
scroll to position [718, 0]
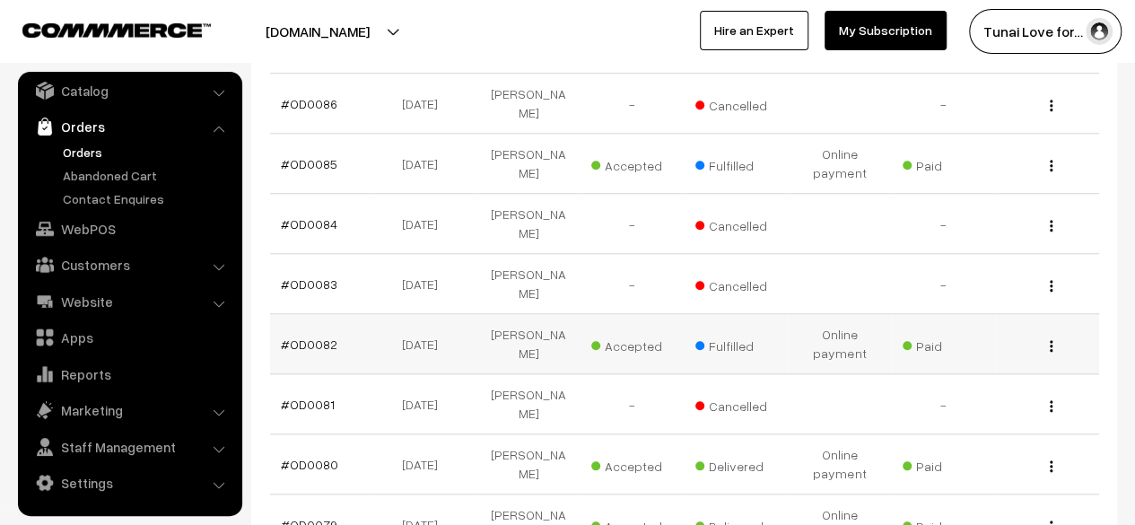
click at [716, 332] on span "Fulfilled" at bounding box center [740, 343] width 90 height 23
click at [1048, 338] on button "button" at bounding box center [1050, 345] width 4 height 14
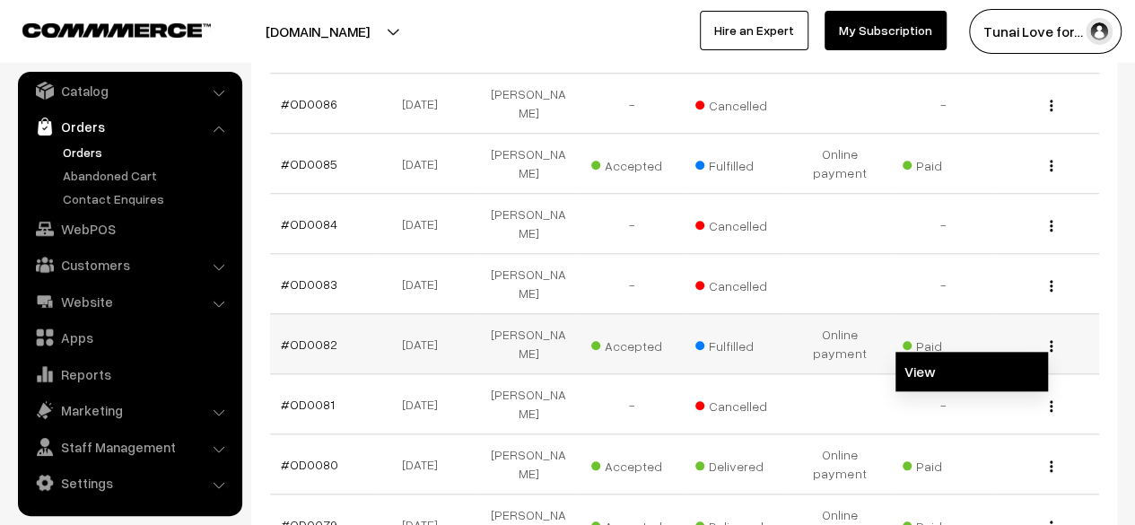
click at [994, 352] on link "View" at bounding box center [971, 371] width 152 height 39
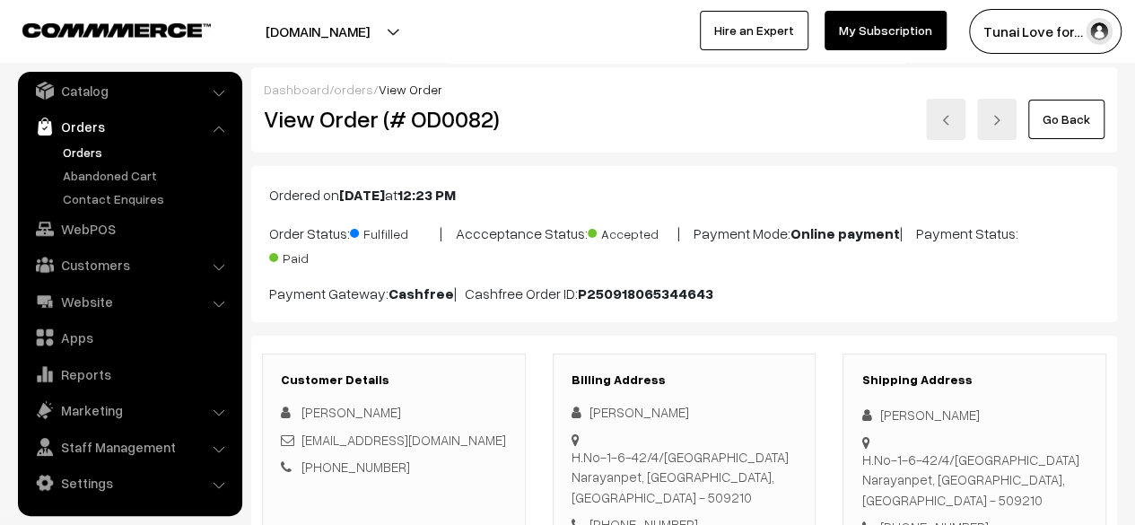
click at [1015, 112] on link at bounding box center [996, 119] width 39 height 41
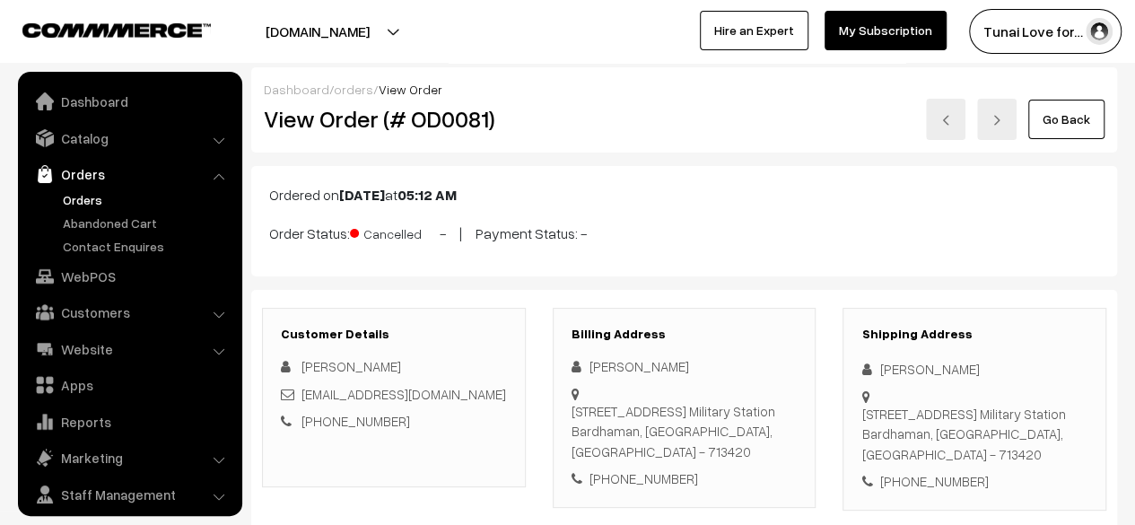
scroll to position [48, 0]
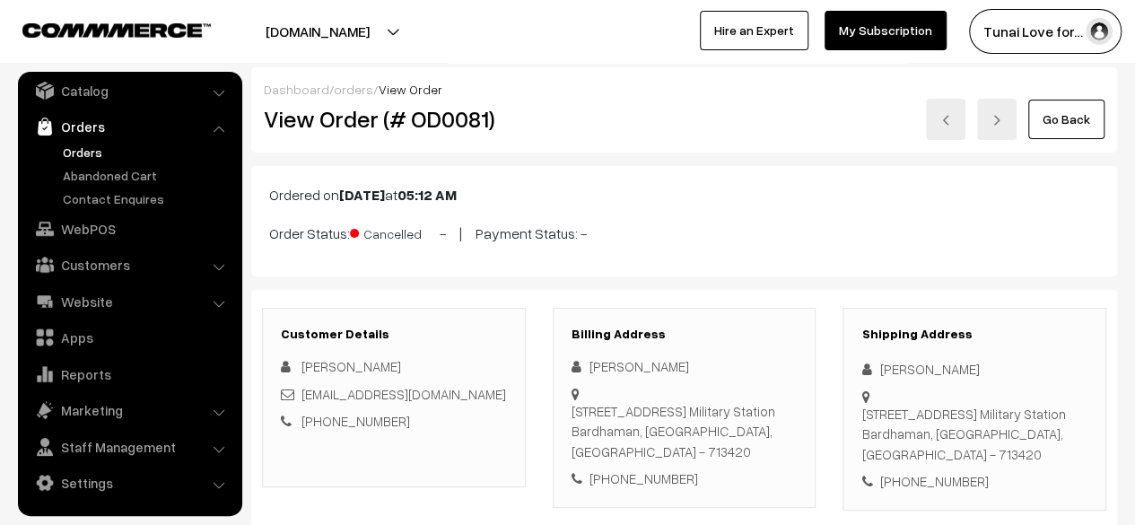
click at [1016, 120] on link at bounding box center [996, 119] width 39 height 41
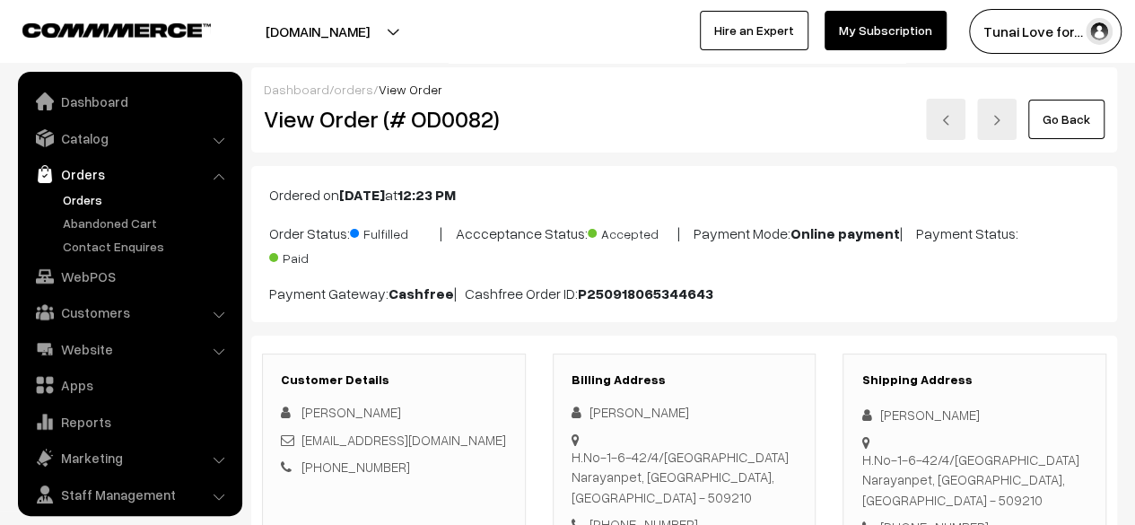
scroll to position [48, 0]
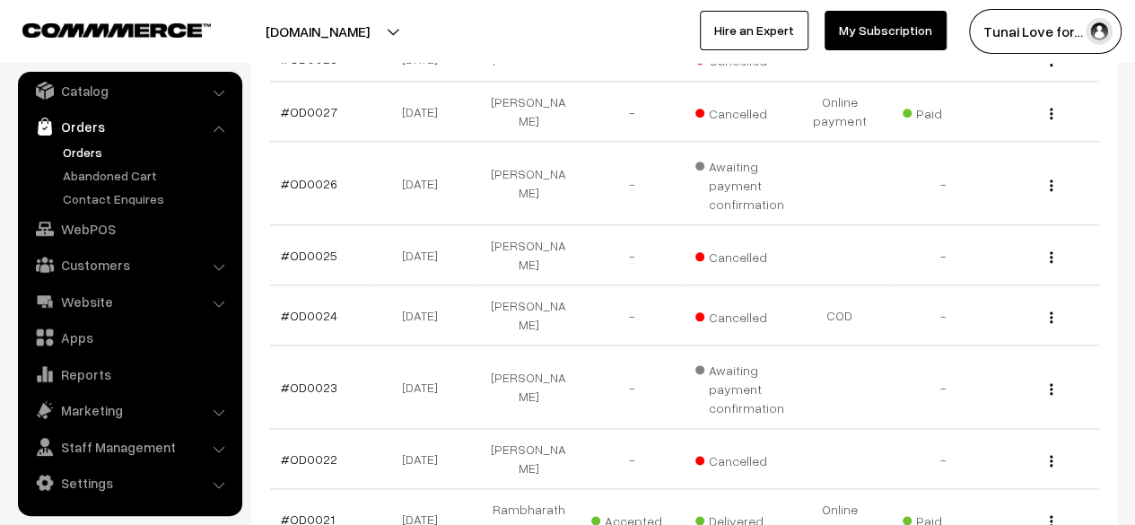
scroll to position [4395, 0]
